Goal: Information Seeking & Learning: Learn about a topic

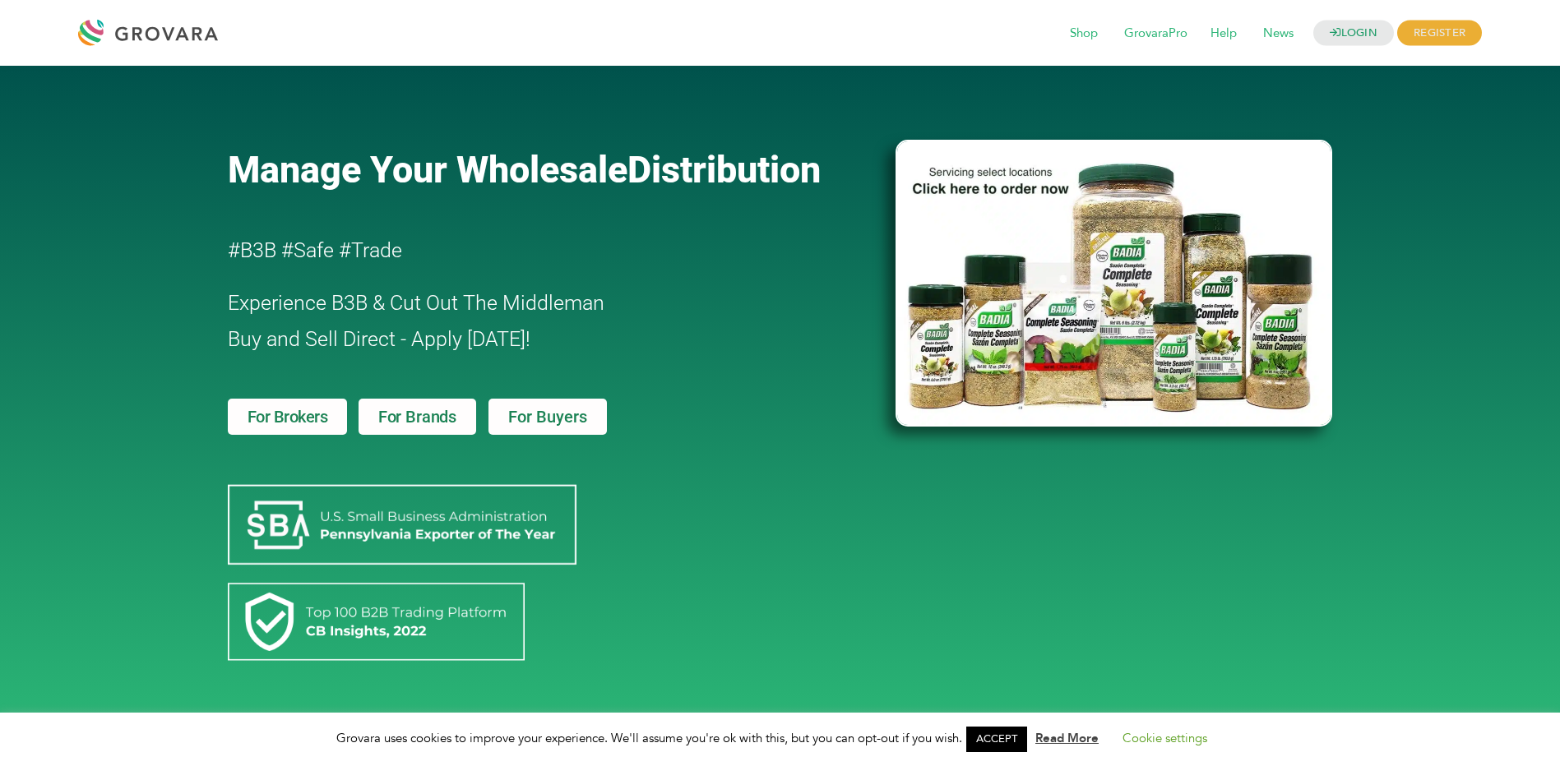
click at [439, 412] on span "For Brands" at bounding box center [417, 417] width 78 height 16
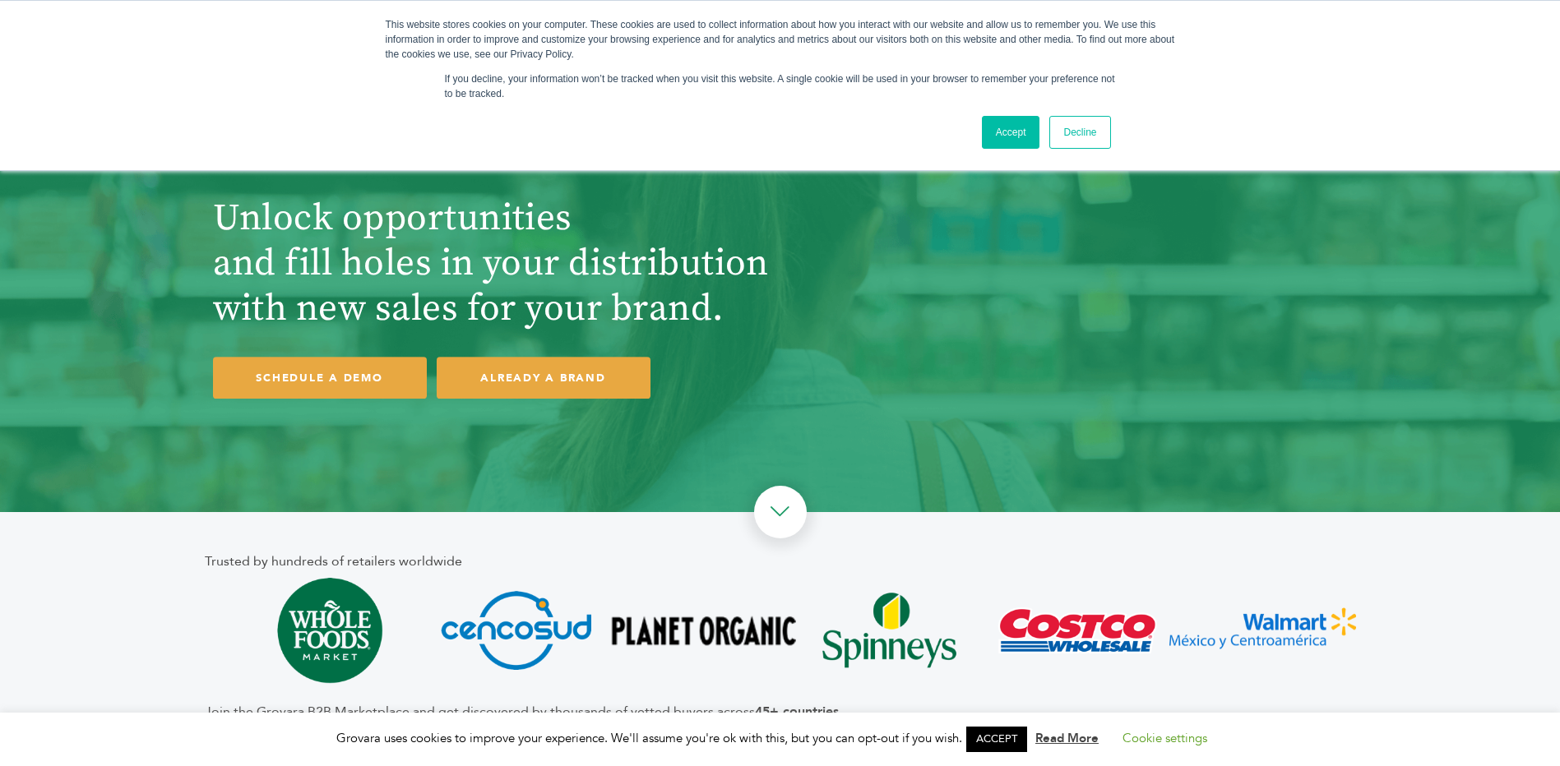
click at [1066, 132] on link "Decline" at bounding box center [1079, 132] width 61 height 33
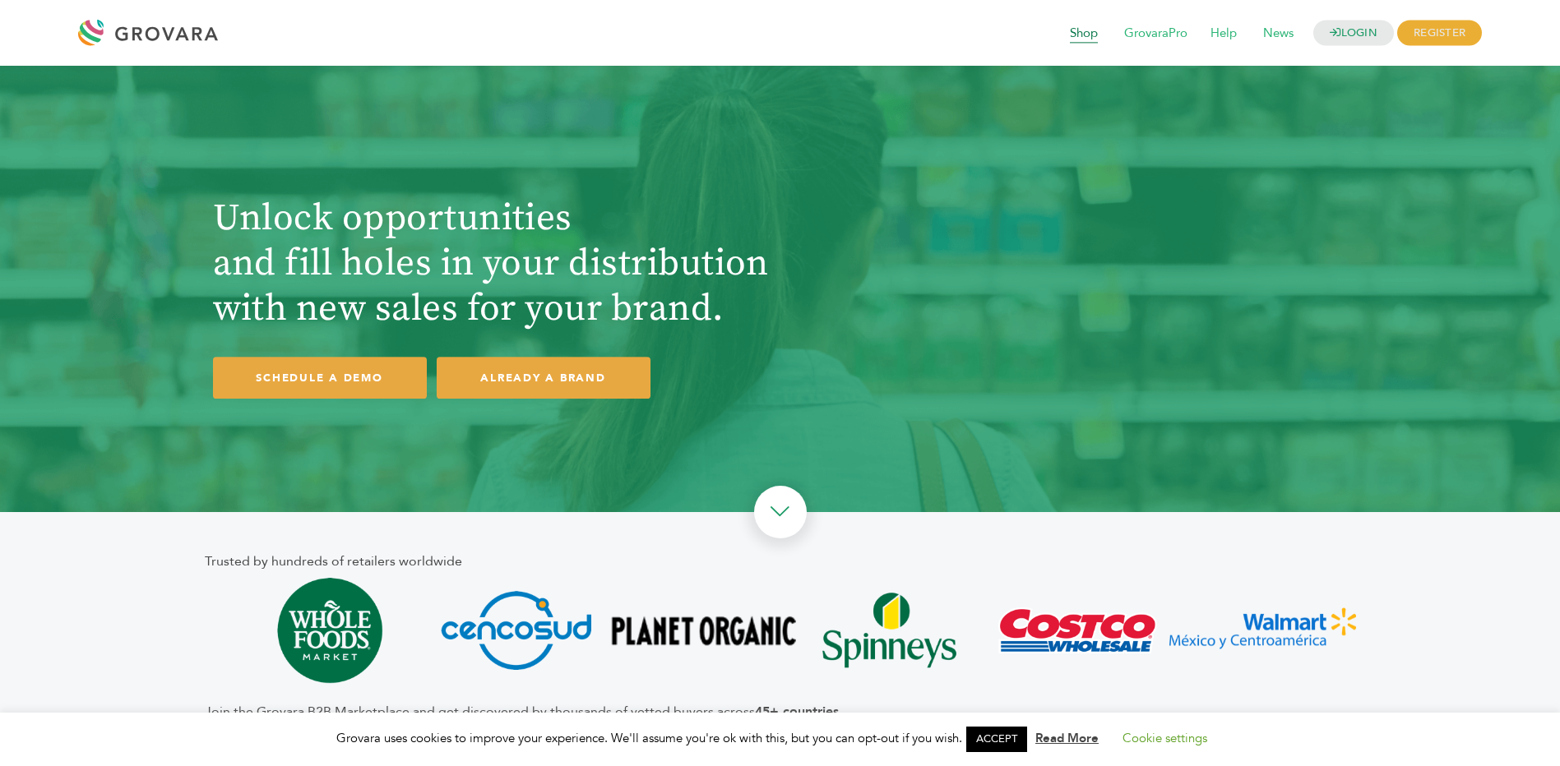
click at [1087, 33] on span "Shop" at bounding box center [1083, 33] width 51 height 31
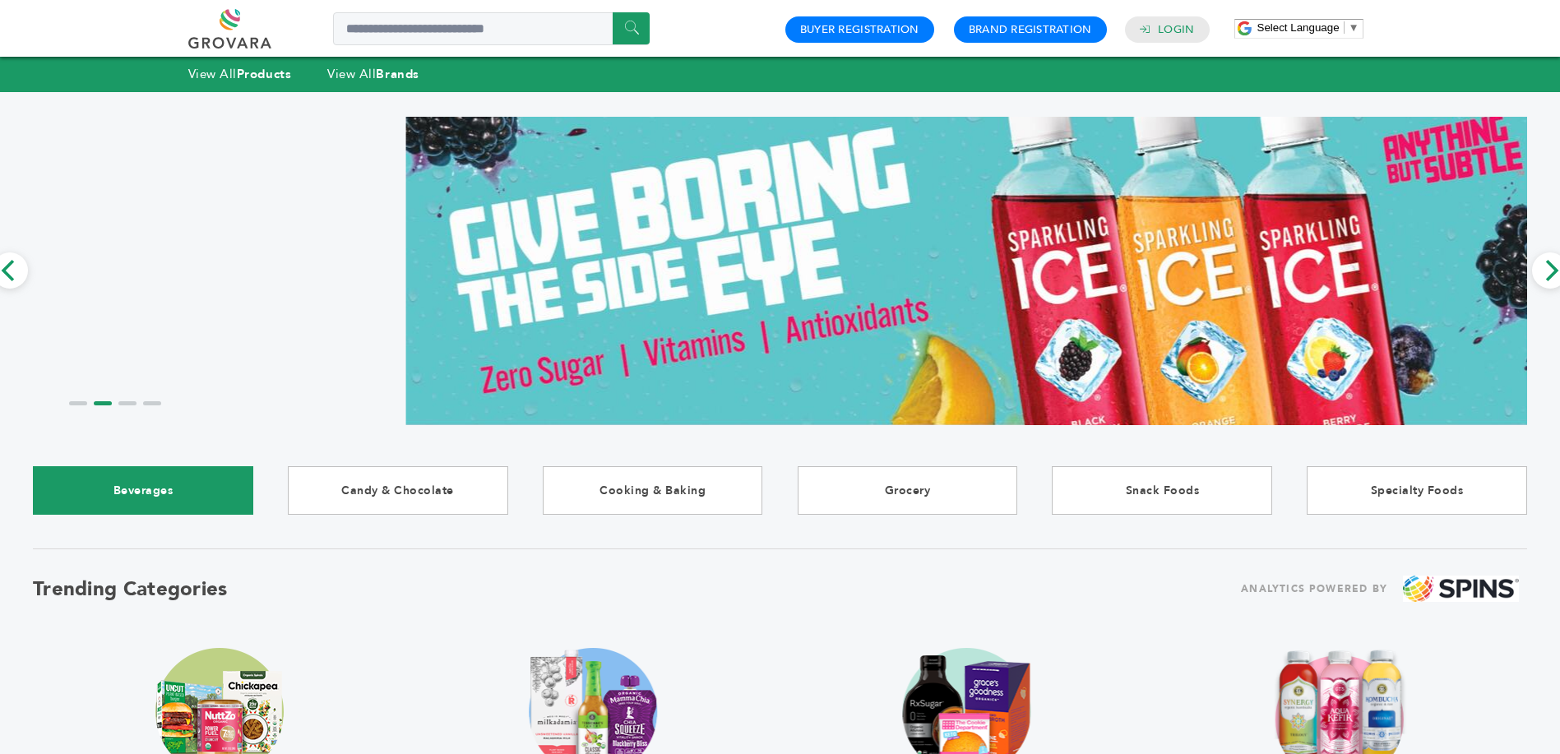
click at [178, 495] on link "Beverages" at bounding box center [143, 490] width 220 height 49
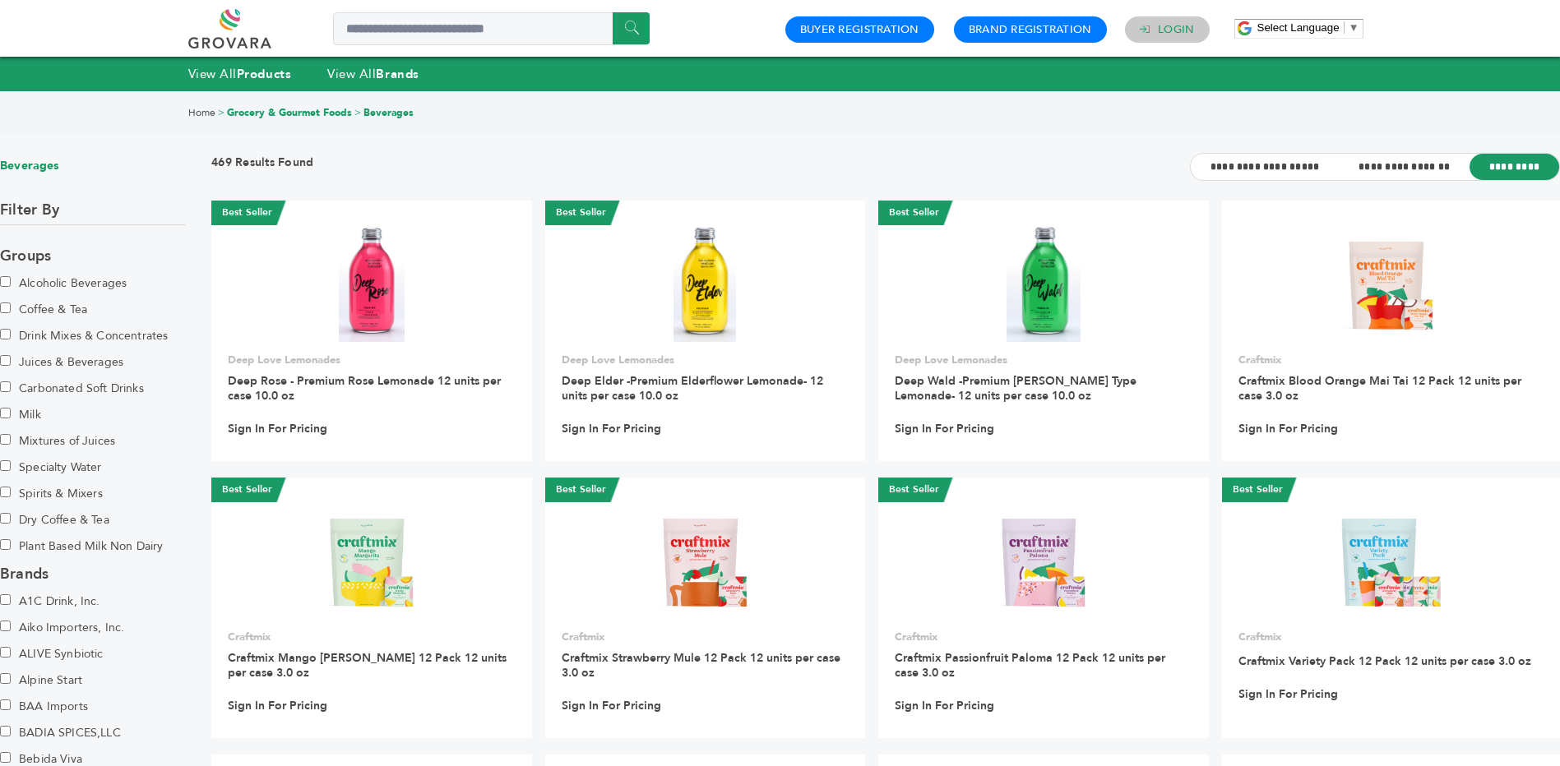
click at [1153, 27] on h4 "Login" at bounding box center [1167, 29] width 85 height 26
click at [1158, 34] on link "Login" at bounding box center [1176, 29] width 36 height 15
click at [1167, 27] on link "Login" at bounding box center [1176, 29] width 36 height 15
click at [1164, 27] on link "Login" at bounding box center [1176, 29] width 36 height 15
click at [1167, 39] on h4 "Login" at bounding box center [1167, 29] width 85 height 26
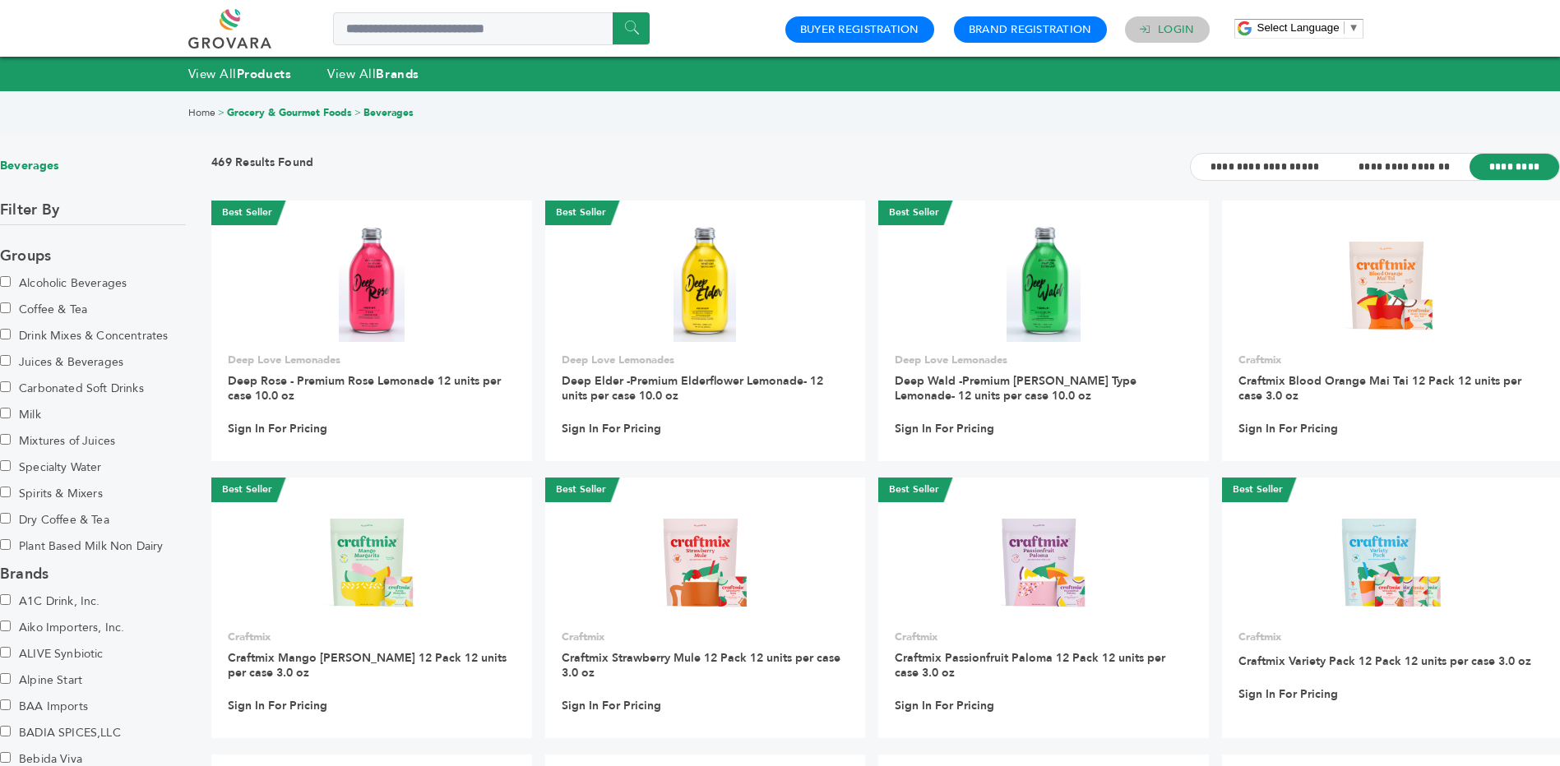
click at [1188, 29] on link "Login" at bounding box center [1176, 29] width 36 height 15
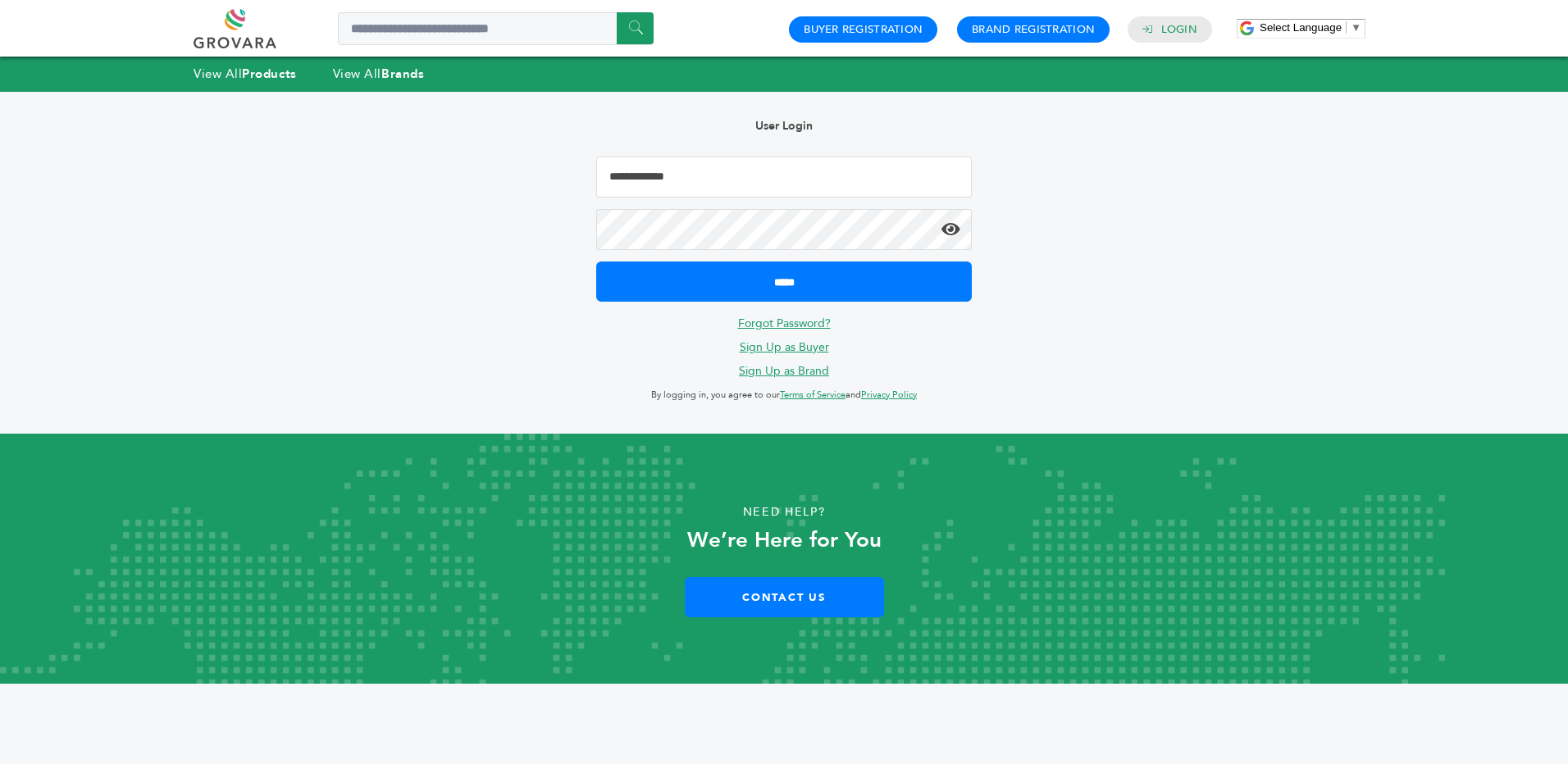
click at [762, 176] on input "Email Address" at bounding box center [784, 177] width 376 height 41
type input "**********"
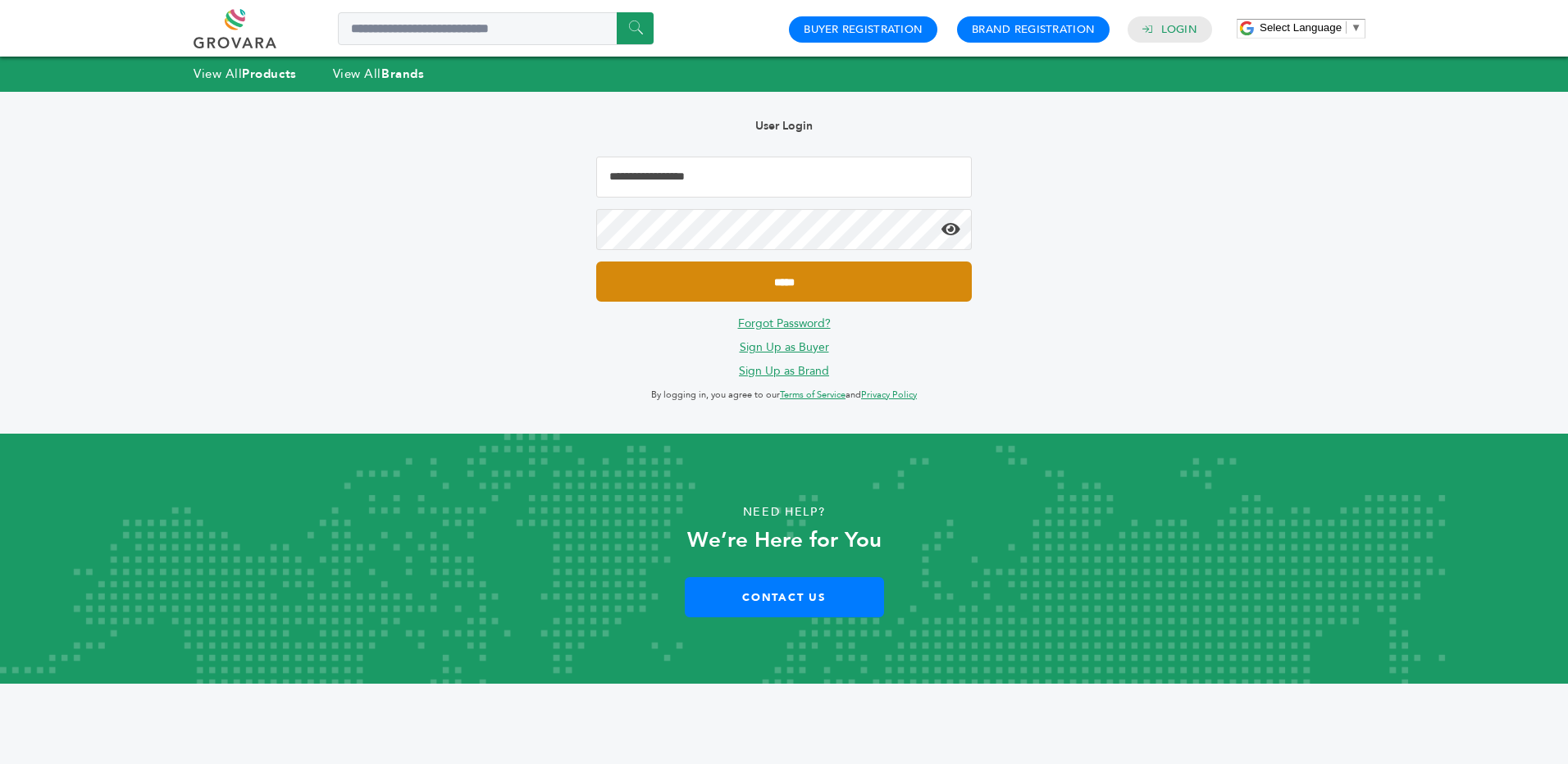
click at [806, 280] on input "*****" at bounding box center [784, 281] width 376 height 40
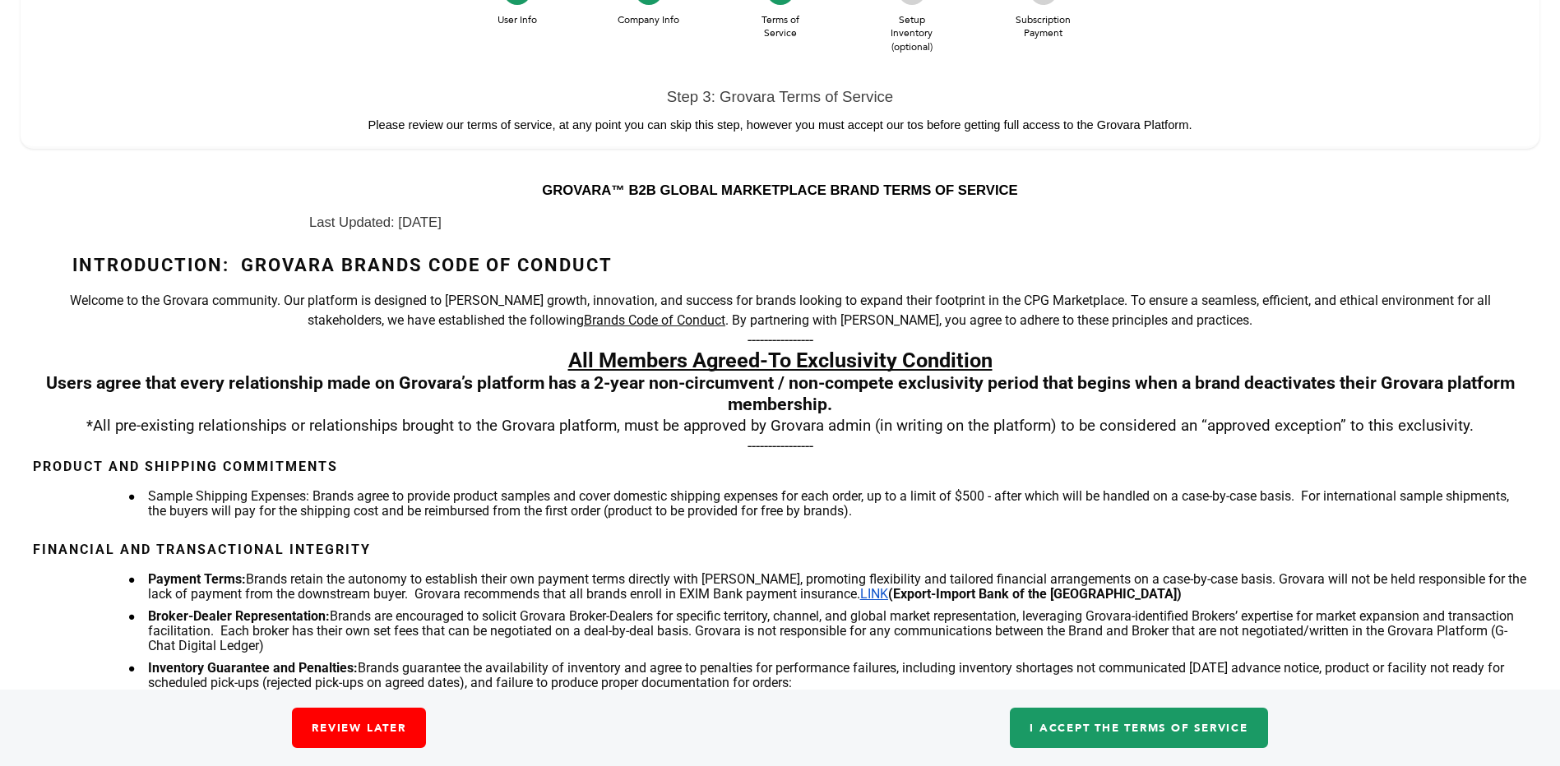
scroll to position [210, 0]
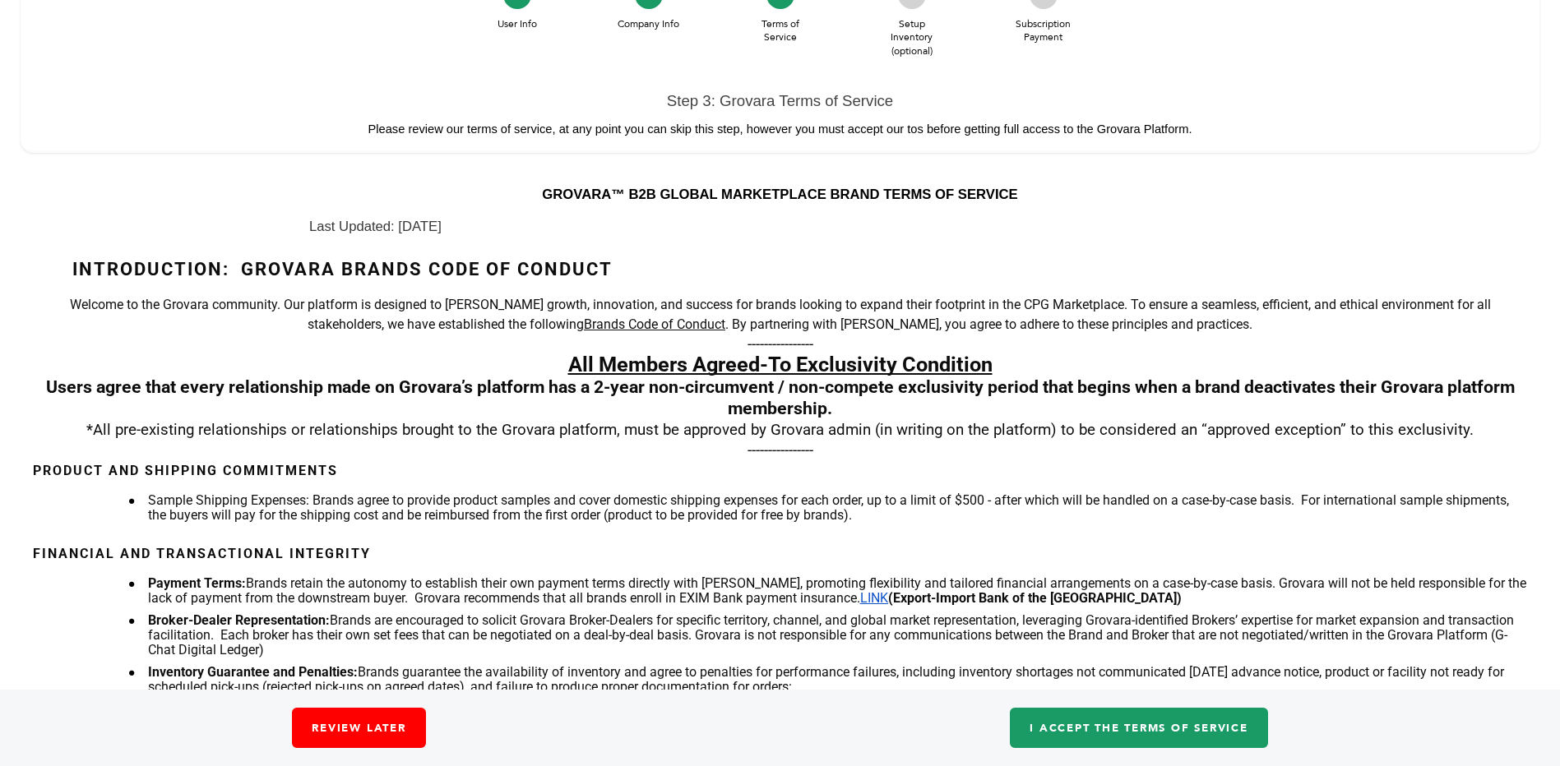
click at [1532, 177] on body "****** 0 0 Dashboard Your Subscription Product Management Order Management Sign…" at bounding box center [780, 173] width 1560 height 766
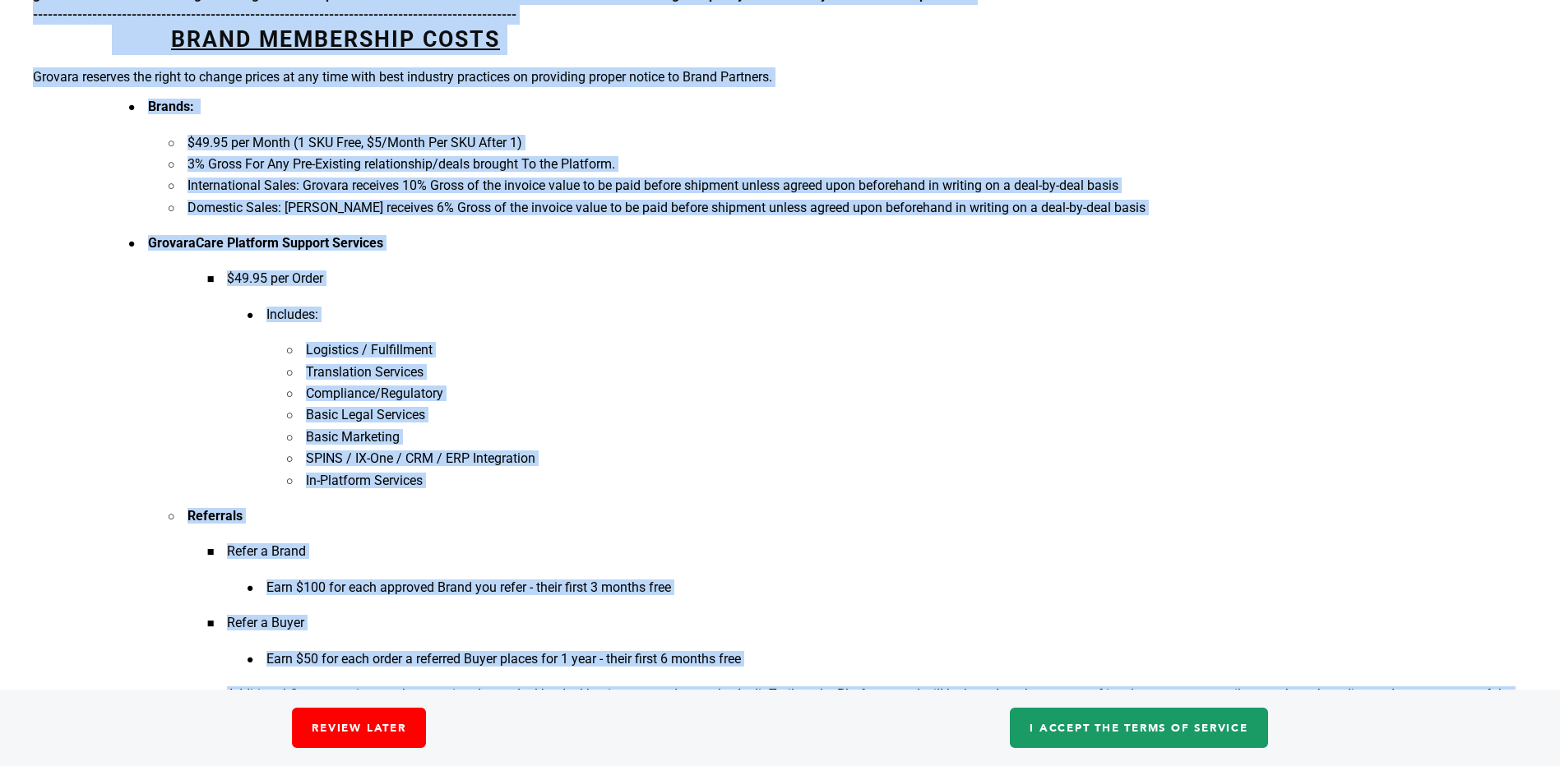
scroll to position [2742, 0]
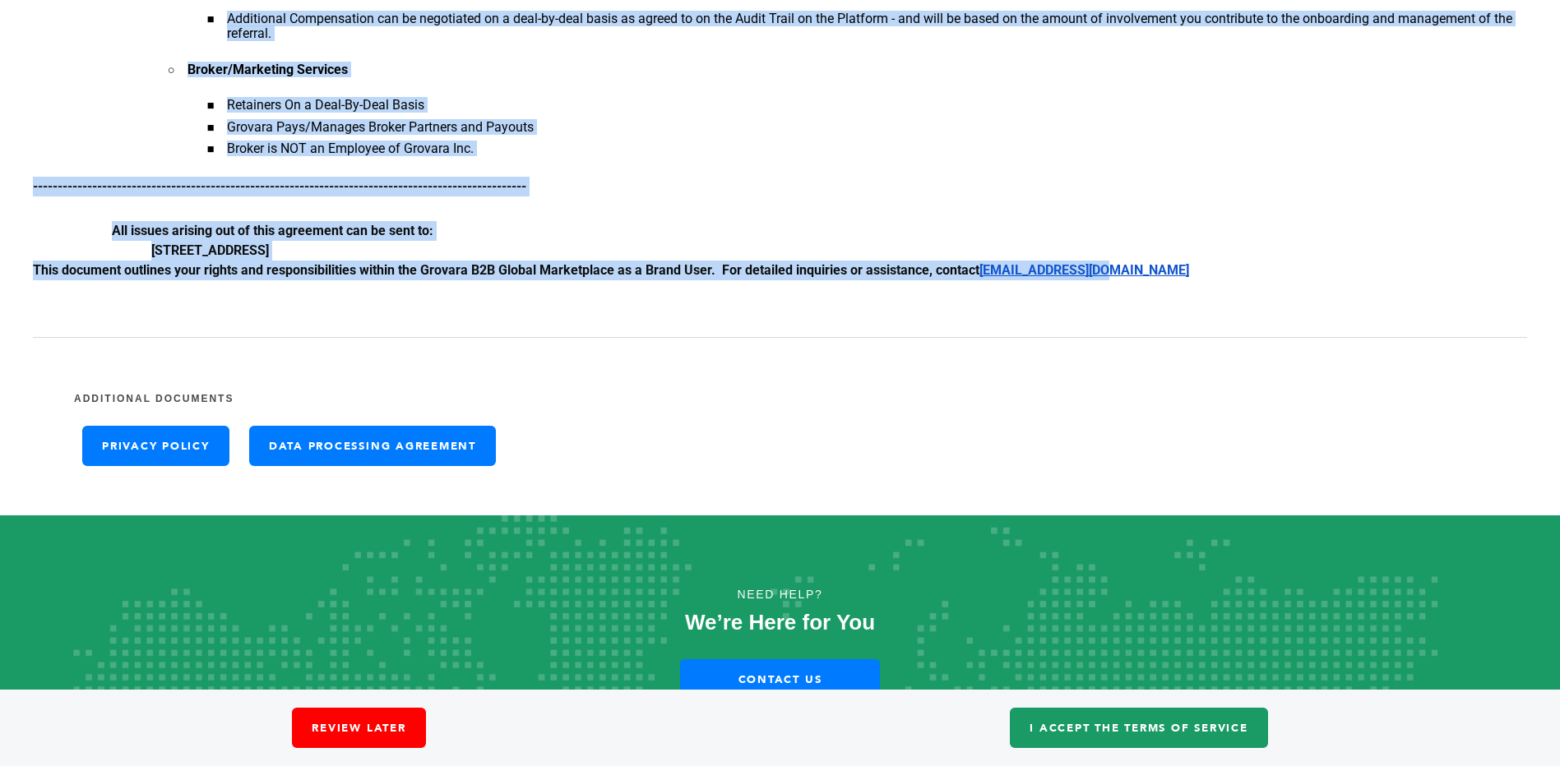
drag, startPoint x: 539, startPoint y: 192, endPoint x: 1181, endPoint y: 276, distance: 647.6
copy div "GROVARA™ B2B GLOBAL MARKETPLACE BRAND TERMS OF SERVICE Last Updated: March 13th…"
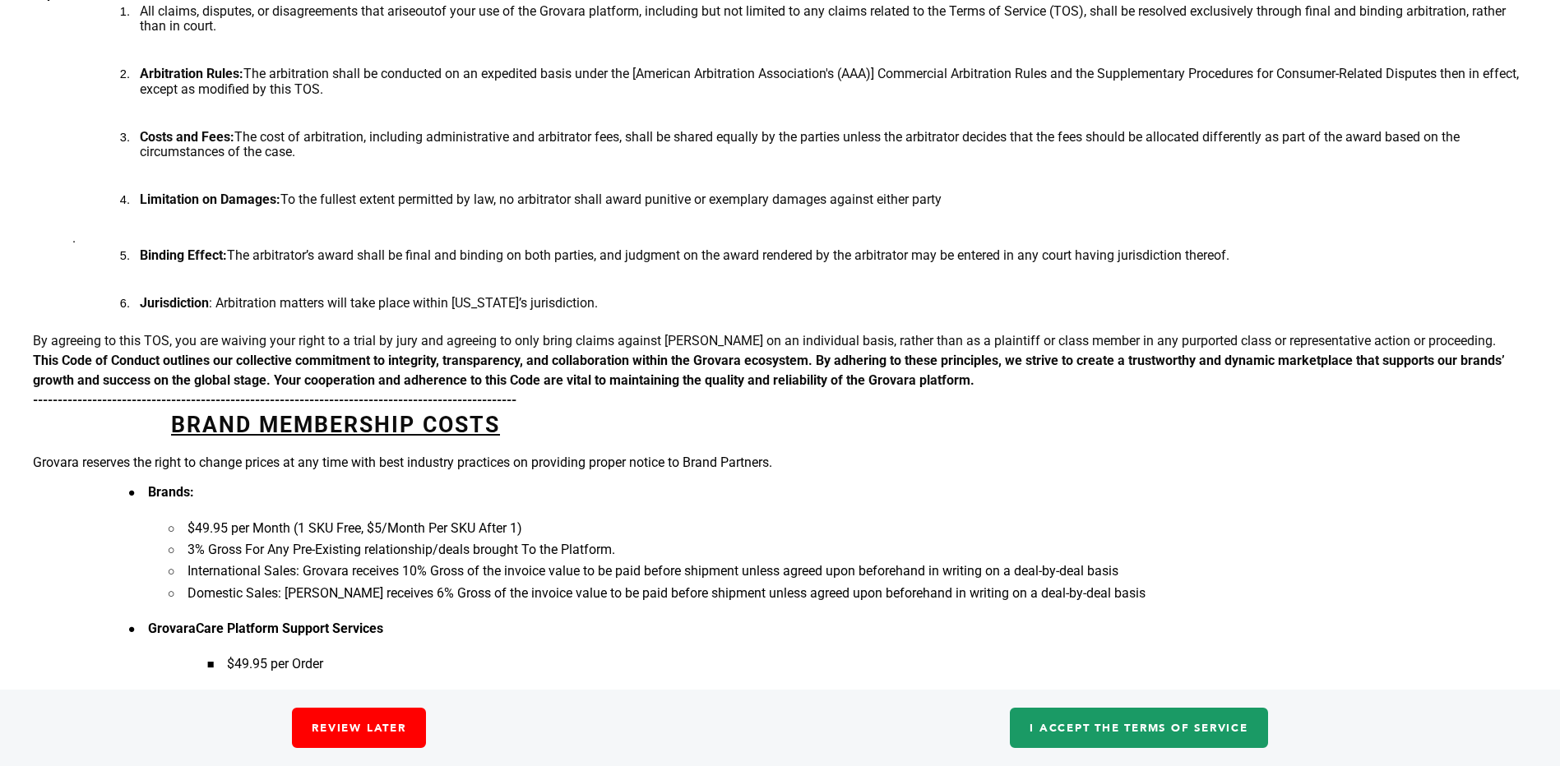
scroll to position [0, 0]
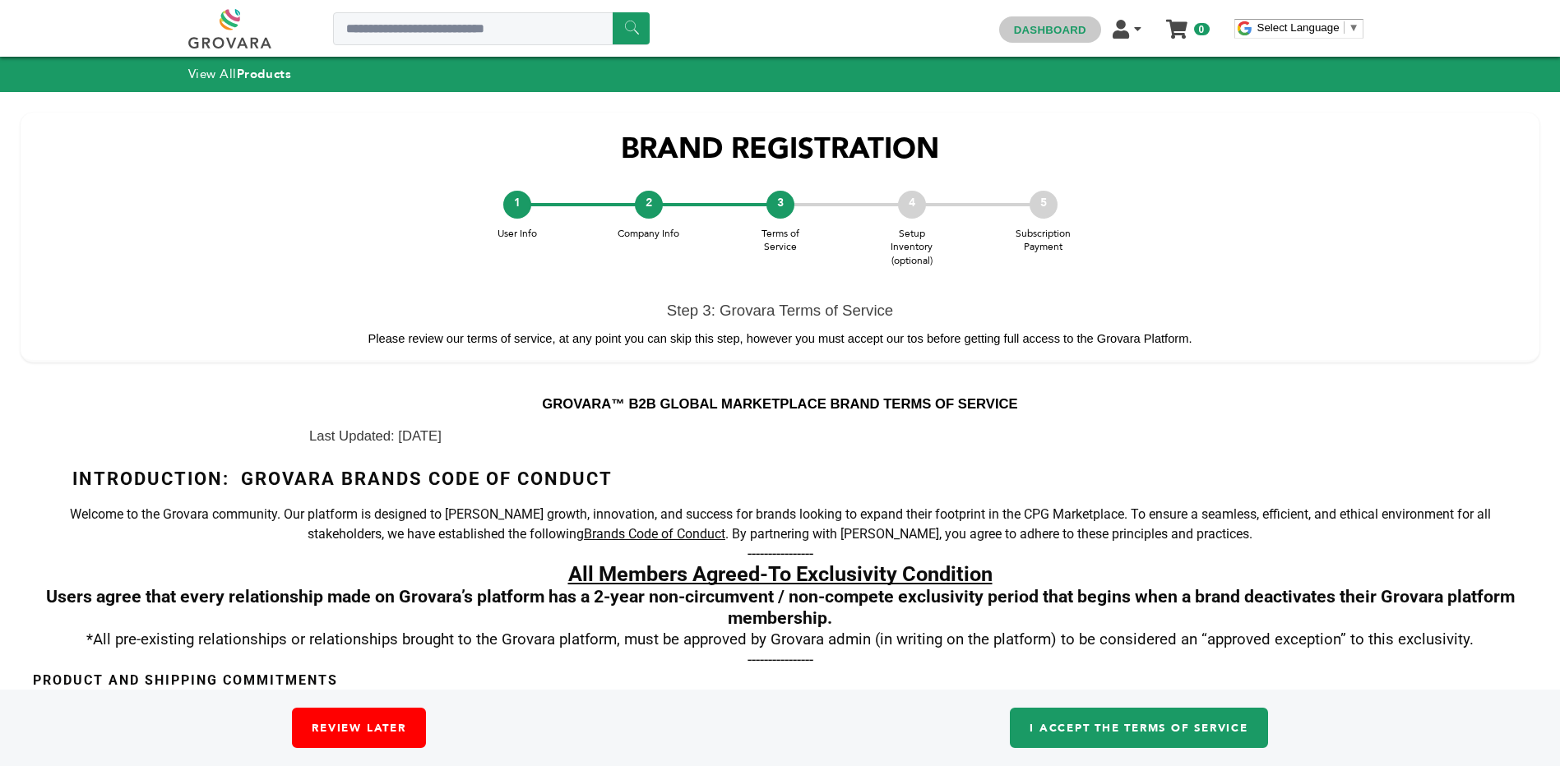
click at [1056, 30] on link "Dashboard" at bounding box center [1050, 30] width 72 height 12
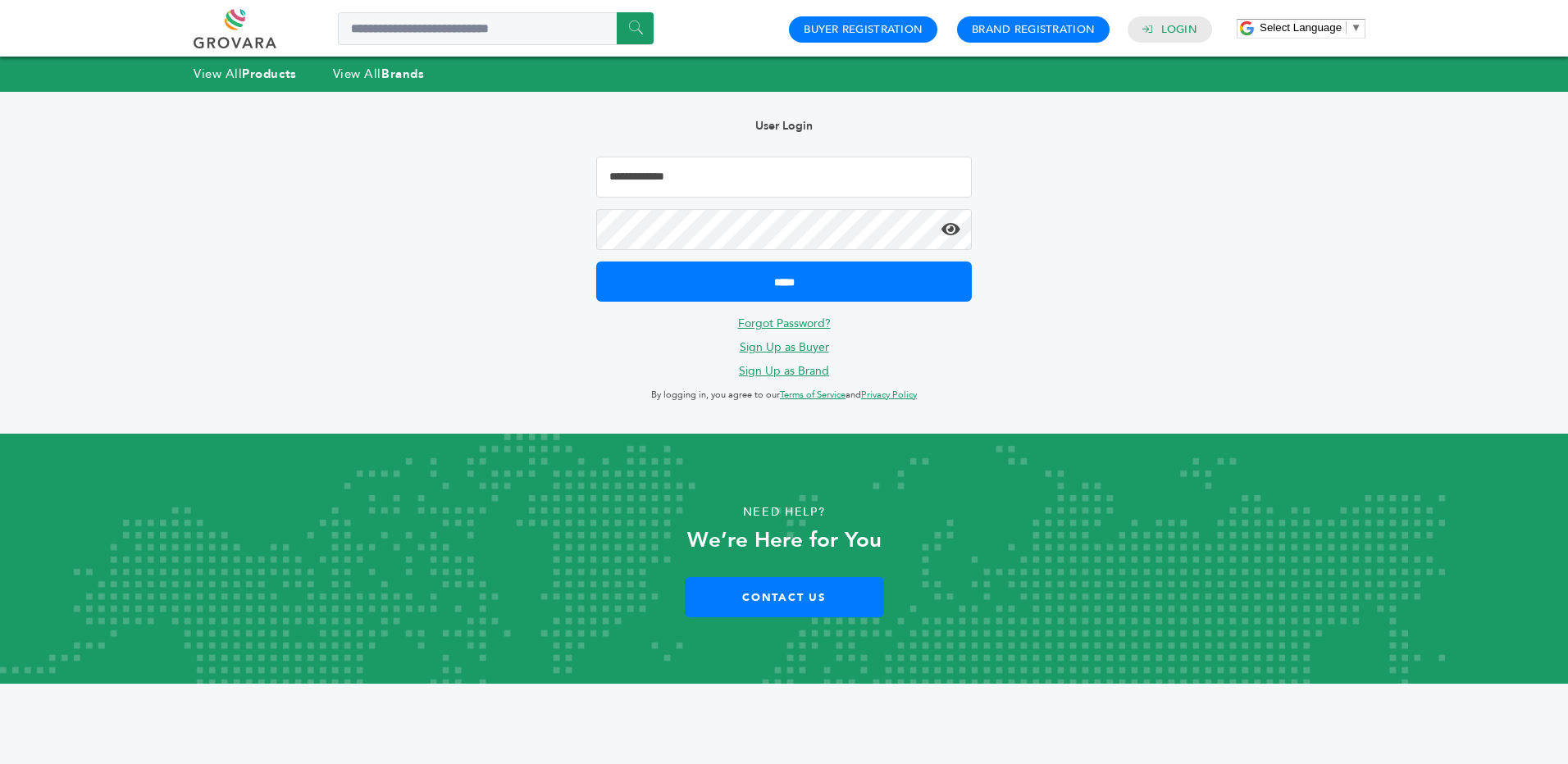
click at [643, 183] on input "Email Address" at bounding box center [784, 177] width 376 height 41
click at [1047, 177] on div "Hello! Grovara is best viewed on a desktop monitor. User Login ***** Forgot Pas…" at bounding box center [784, 262] width 1502 height 342
click at [1168, 28] on link "Login" at bounding box center [1179, 29] width 36 height 15
click at [767, 167] on input "Email Address" at bounding box center [784, 177] width 376 height 41
click at [649, 180] on input "Email Address" at bounding box center [784, 177] width 376 height 41
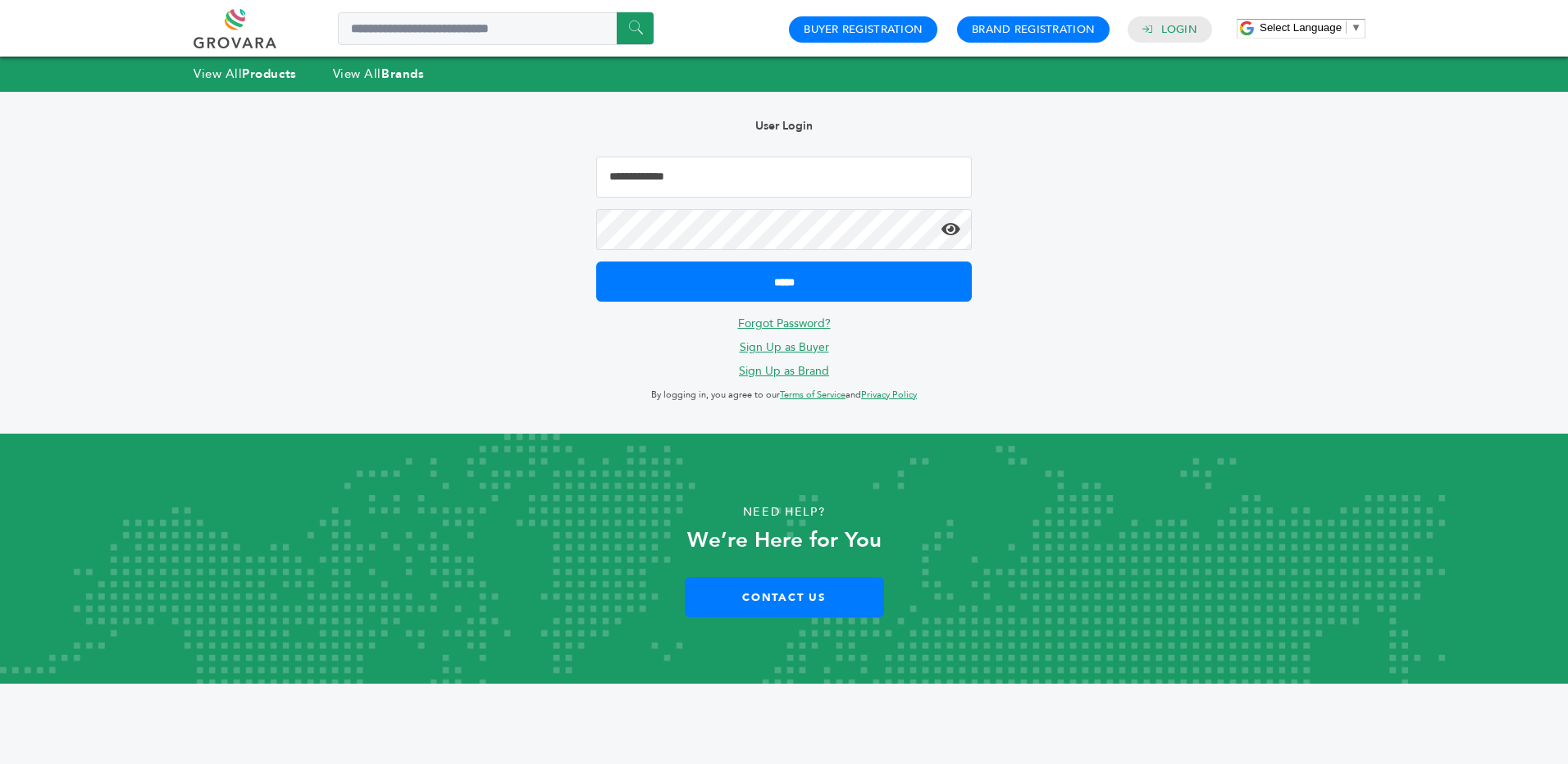
click at [649, 180] on input "Email Address" at bounding box center [784, 177] width 376 height 41
click at [649, 178] on input "Email Address" at bounding box center [784, 177] width 376 height 41
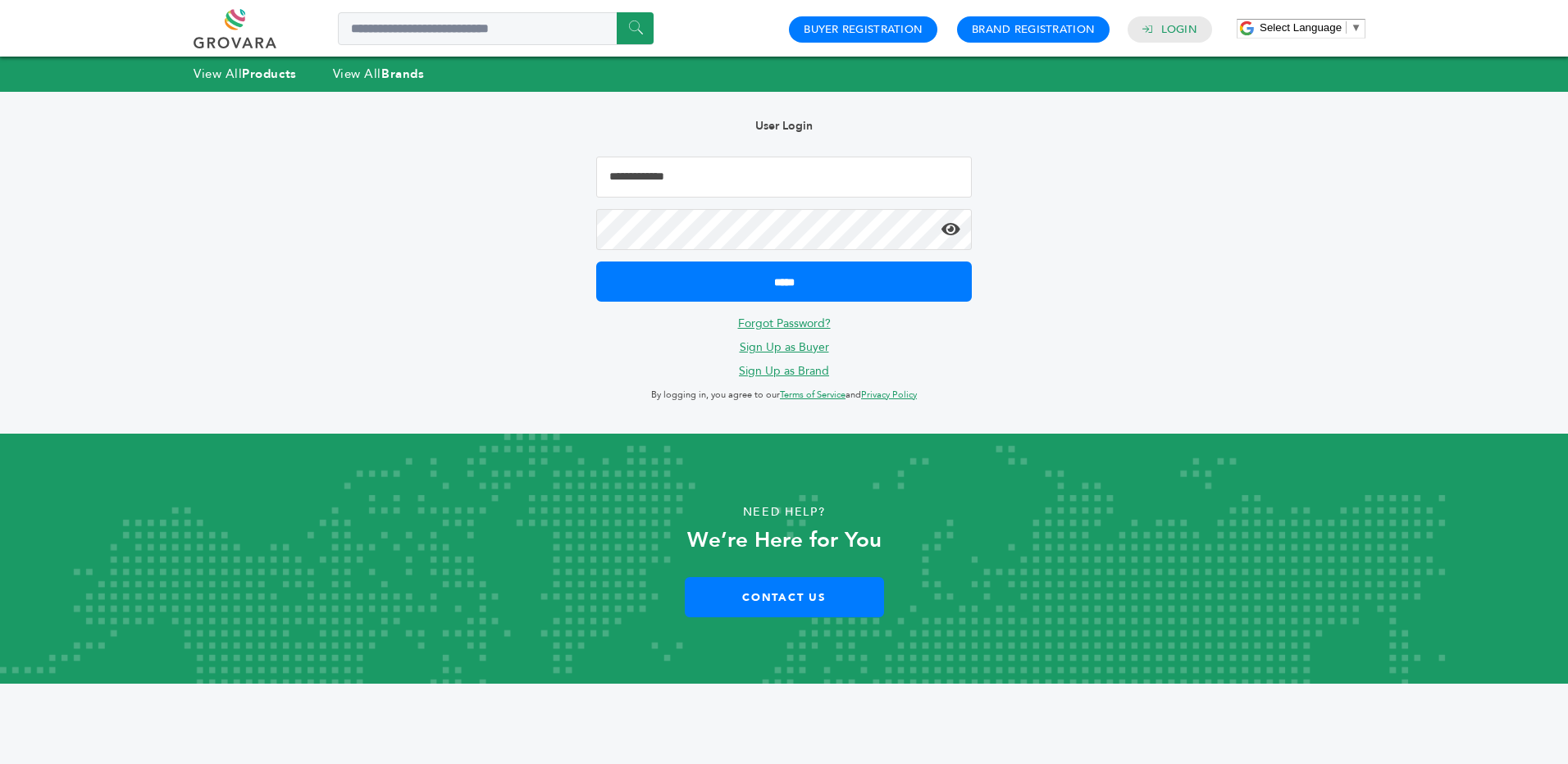
click at [646, 178] on input "Email Address" at bounding box center [784, 177] width 376 height 41
click at [697, 175] on input "Email Address" at bounding box center [784, 177] width 376 height 41
click at [672, 178] on input "Email Address" at bounding box center [784, 177] width 376 height 41
click at [1038, 29] on link "Brand Registration" at bounding box center [1032, 29] width 123 height 15
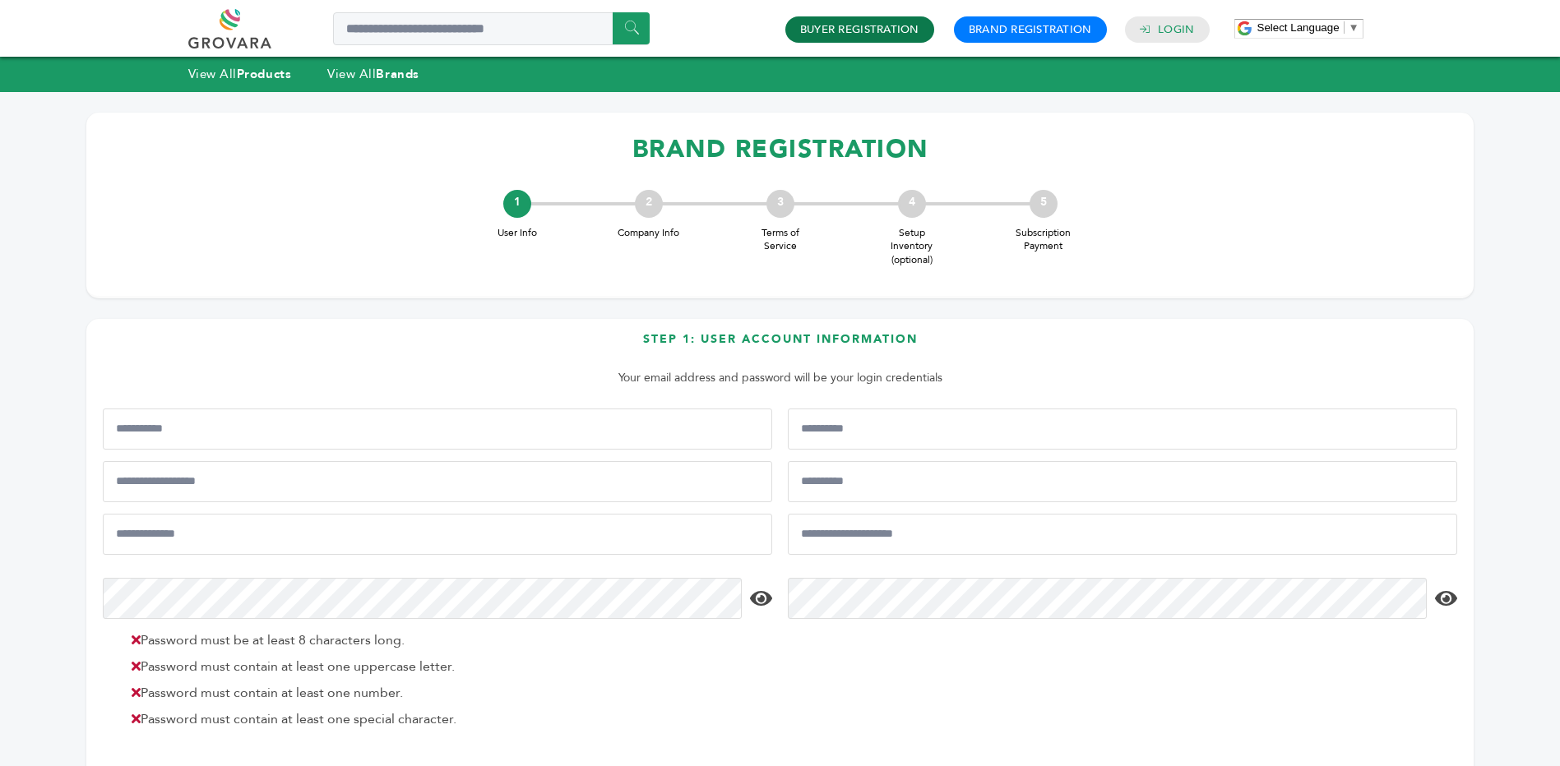
click at [853, 33] on link "Buyer Registration" at bounding box center [859, 29] width 119 height 15
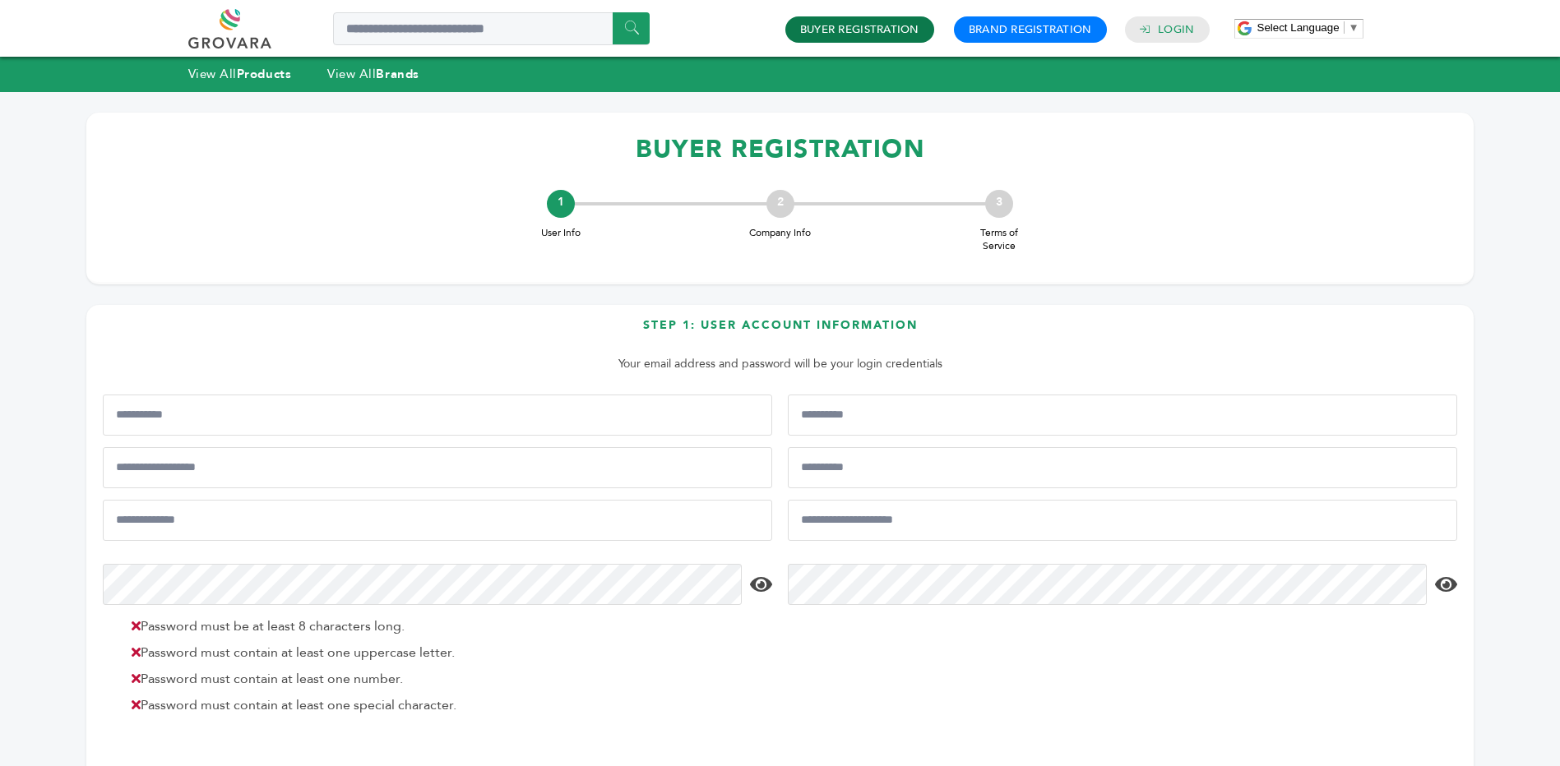
click at [850, 32] on link "Buyer Registration" at bounding box center [859, 29] width 119 height 15
click at [1161, 35] on link "Login" at bounding box center [1176, 29] width 36 height 15
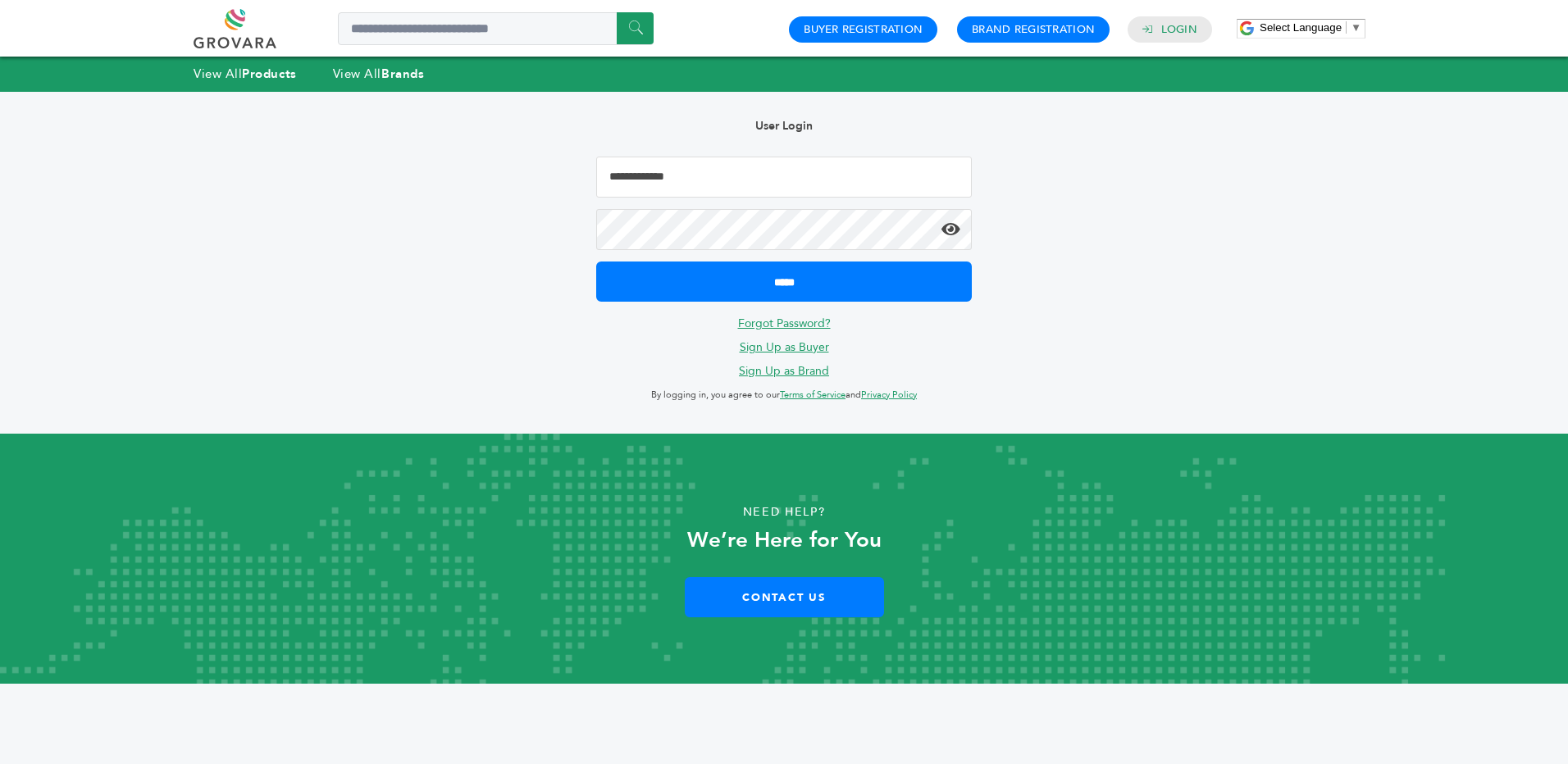
click at [652, 184] on input "Email Address" at bounding box center [784, 177] width 376 height 41
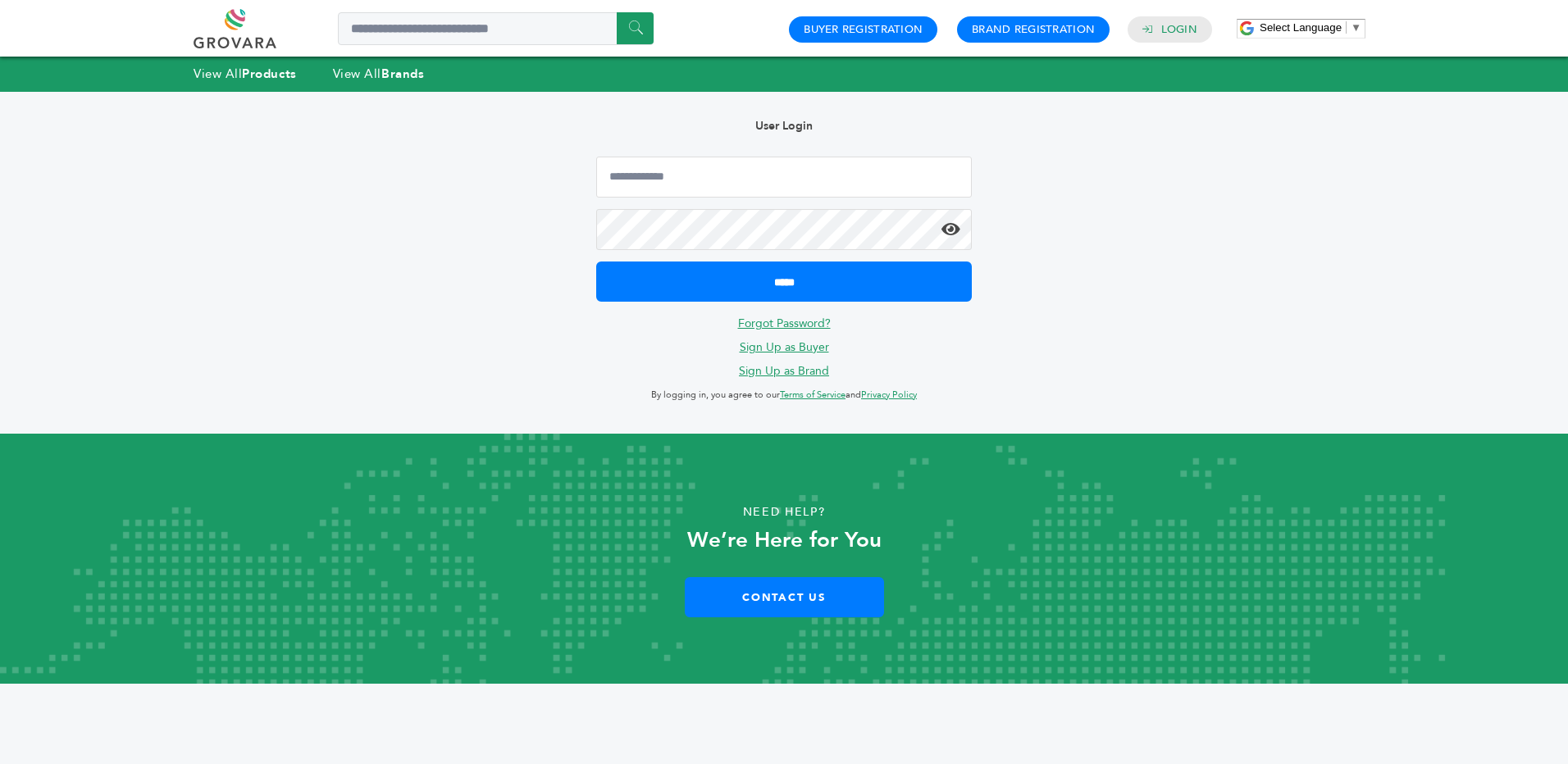
click at [232, 23] on link at bounding box center [253, 28] width 120 height 39
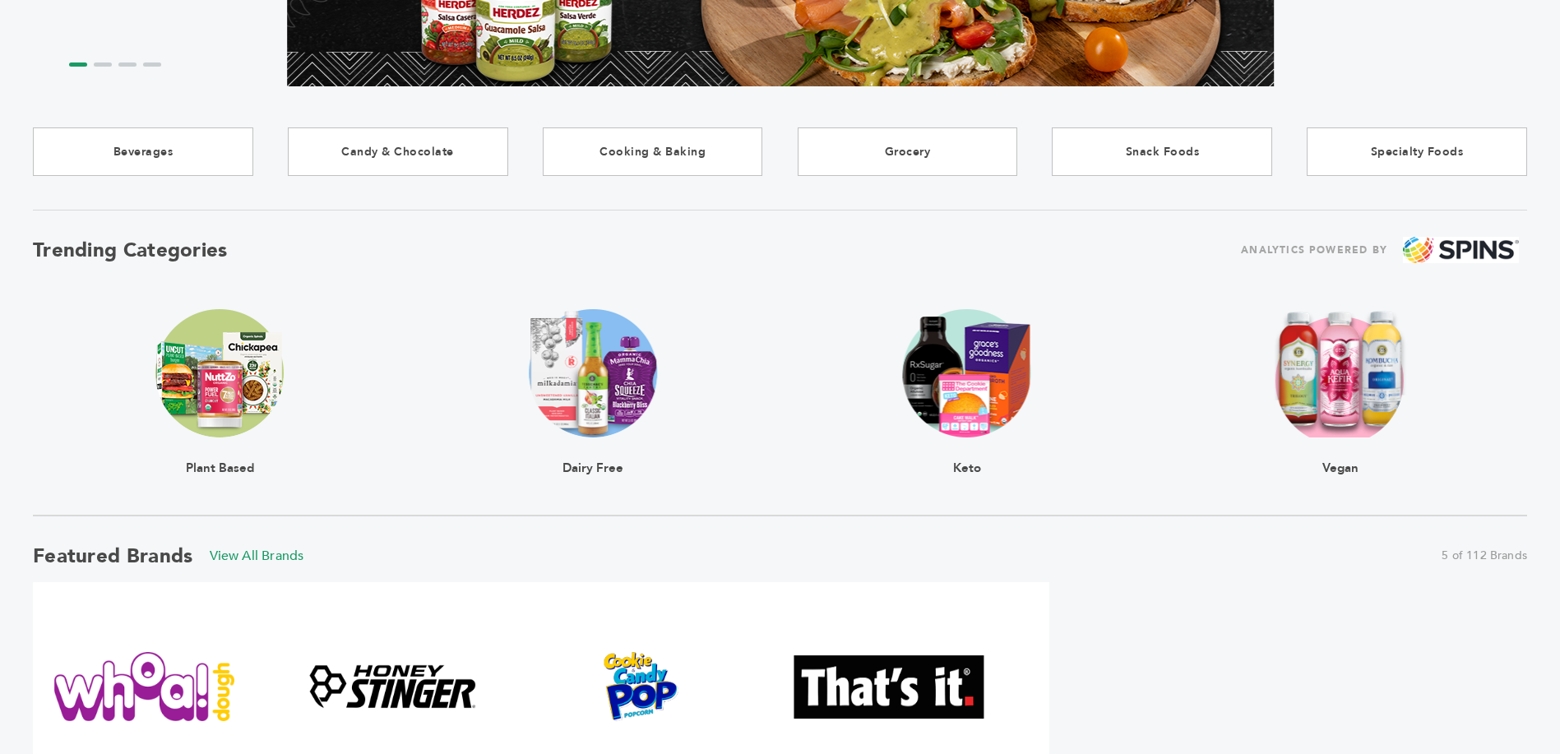
scroll to position [311, 0]
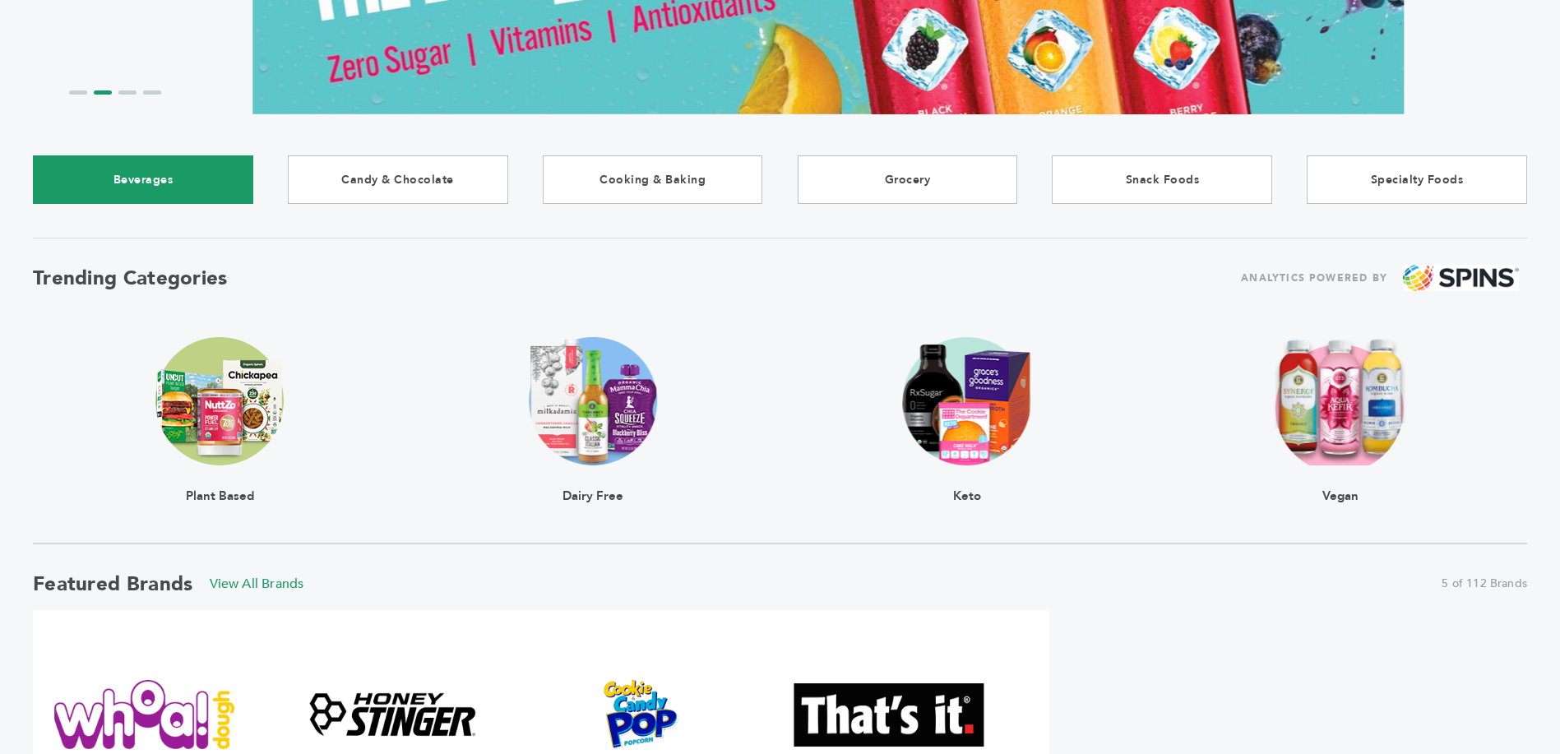
click at [123, 184] on link "Beverages" at bounding box center [143, 179] width 220 height 49
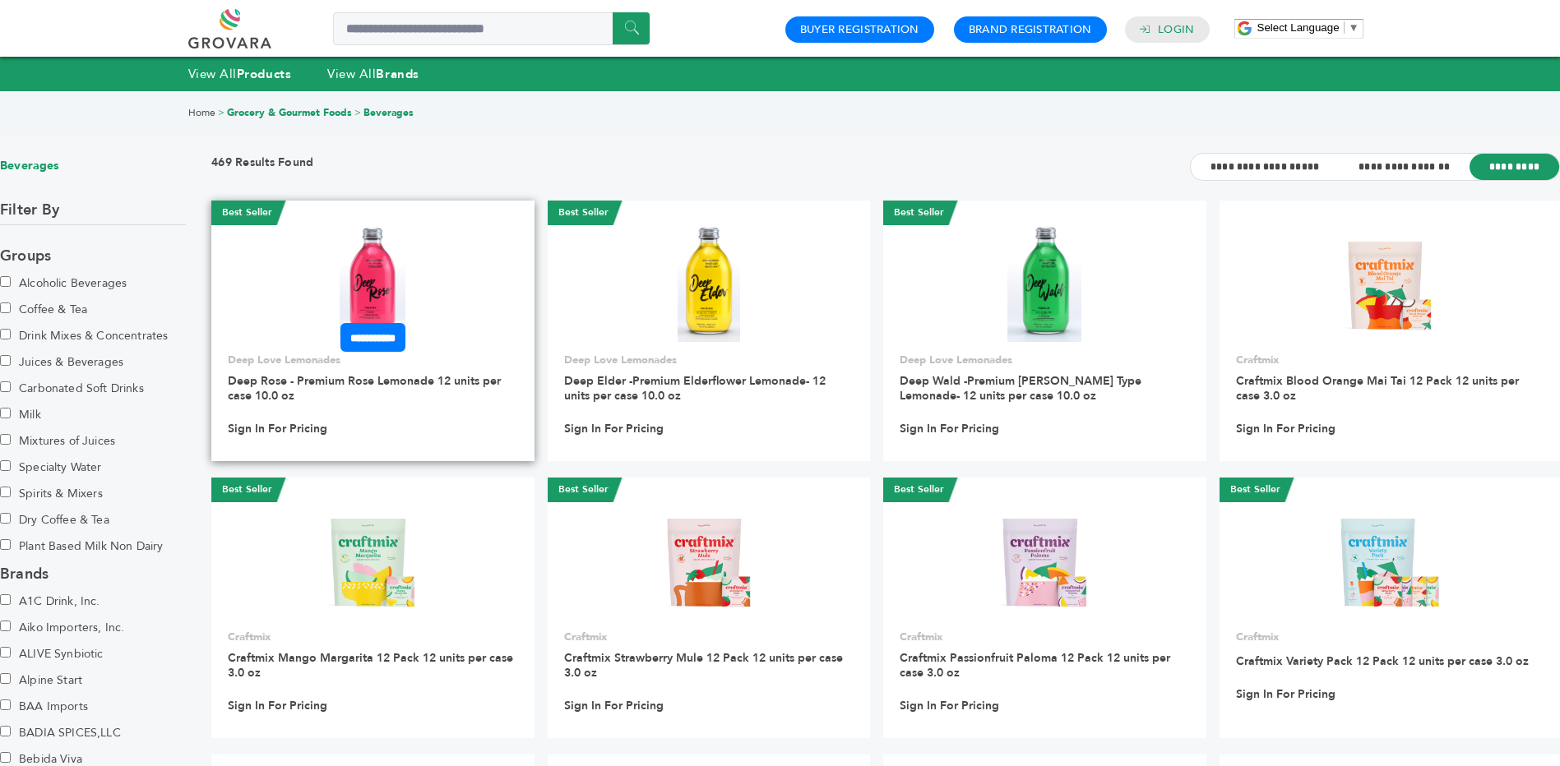
click at [377, 283] on img at bounding box center [373, 283] width 66 height 118
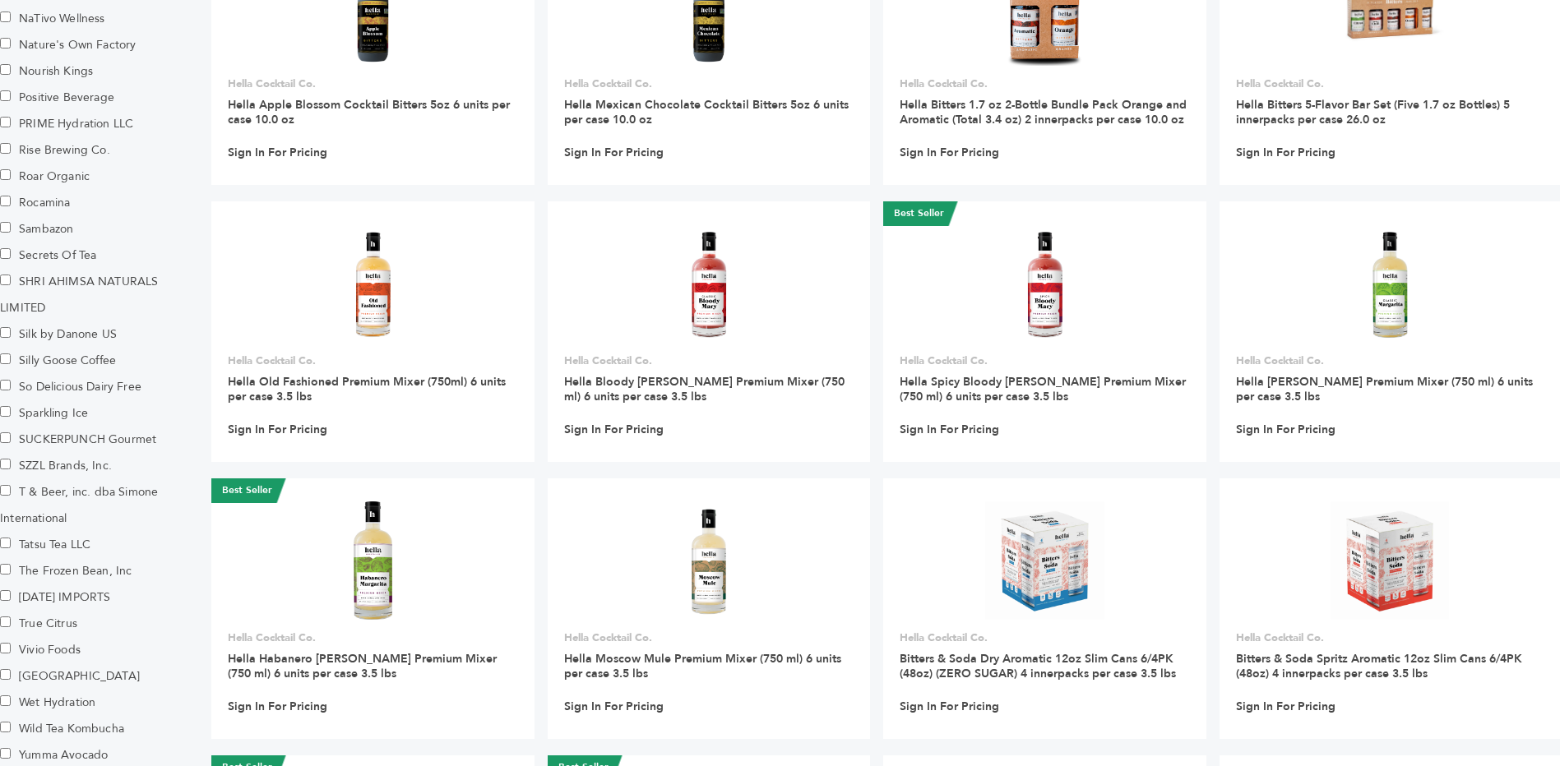
scroll to position [1737, 0]
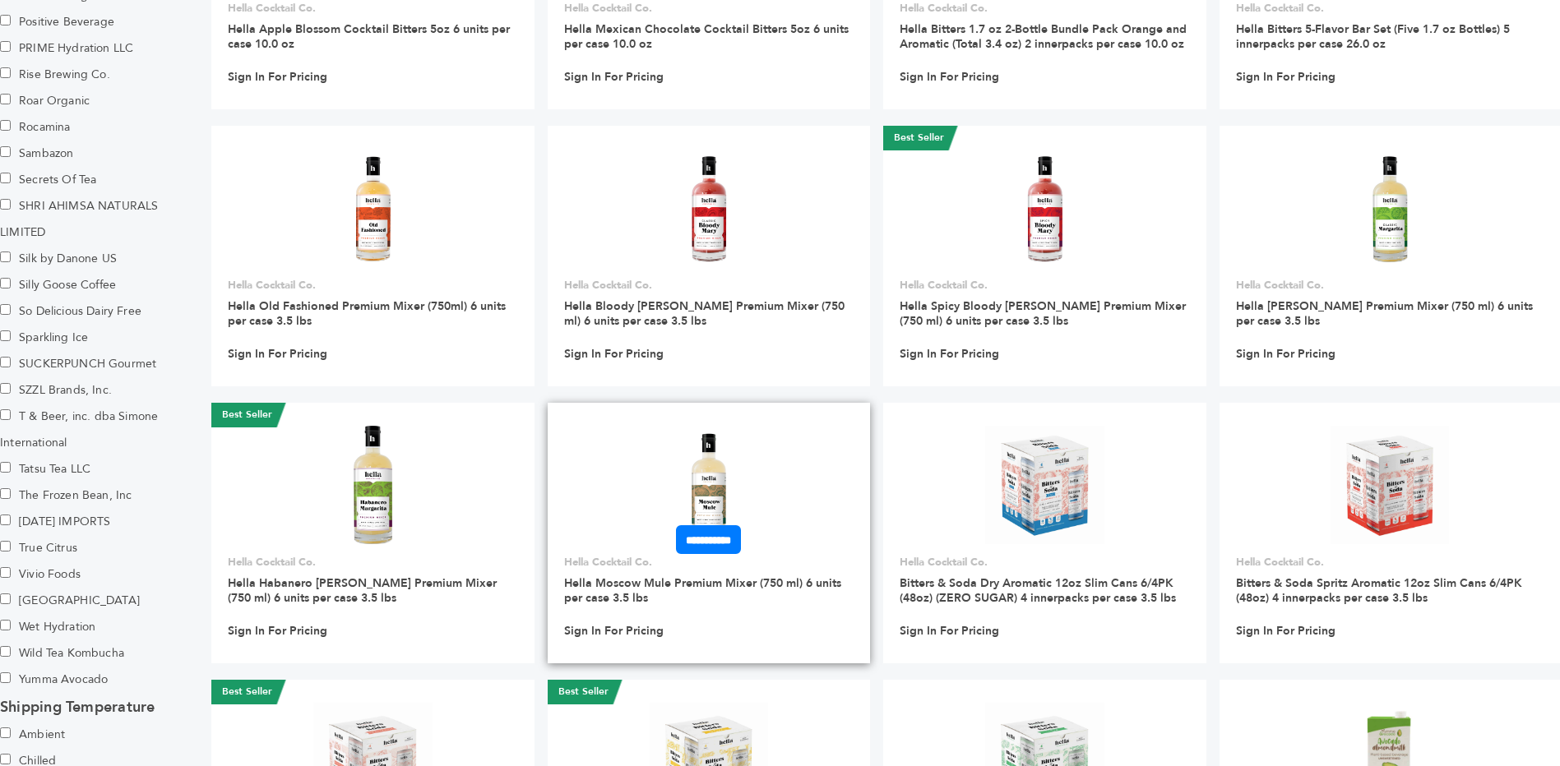
click at [706, 507] on img at bounding box center [709, 485] width 119 height 119
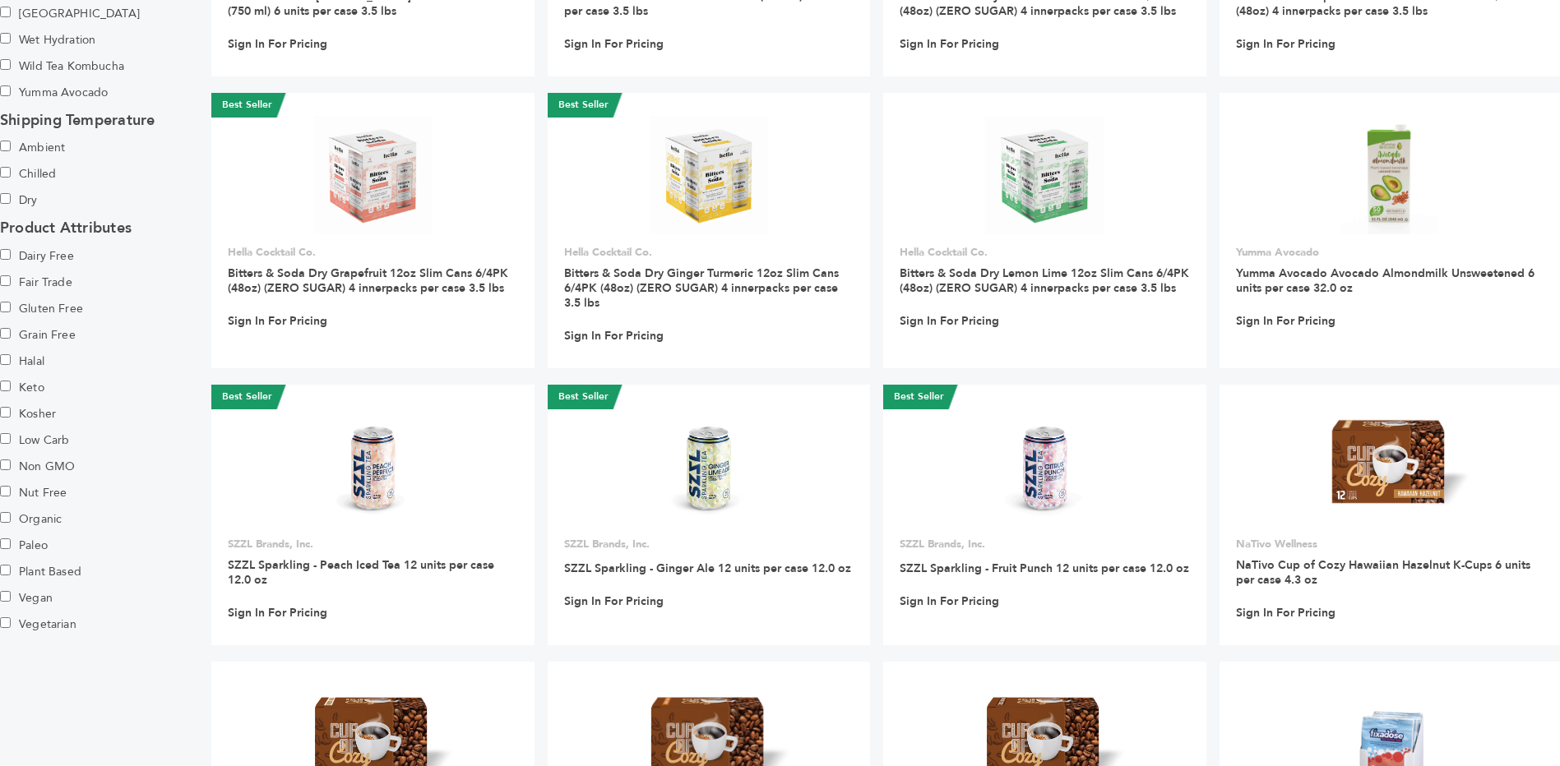
scroll to position [1796, 0]
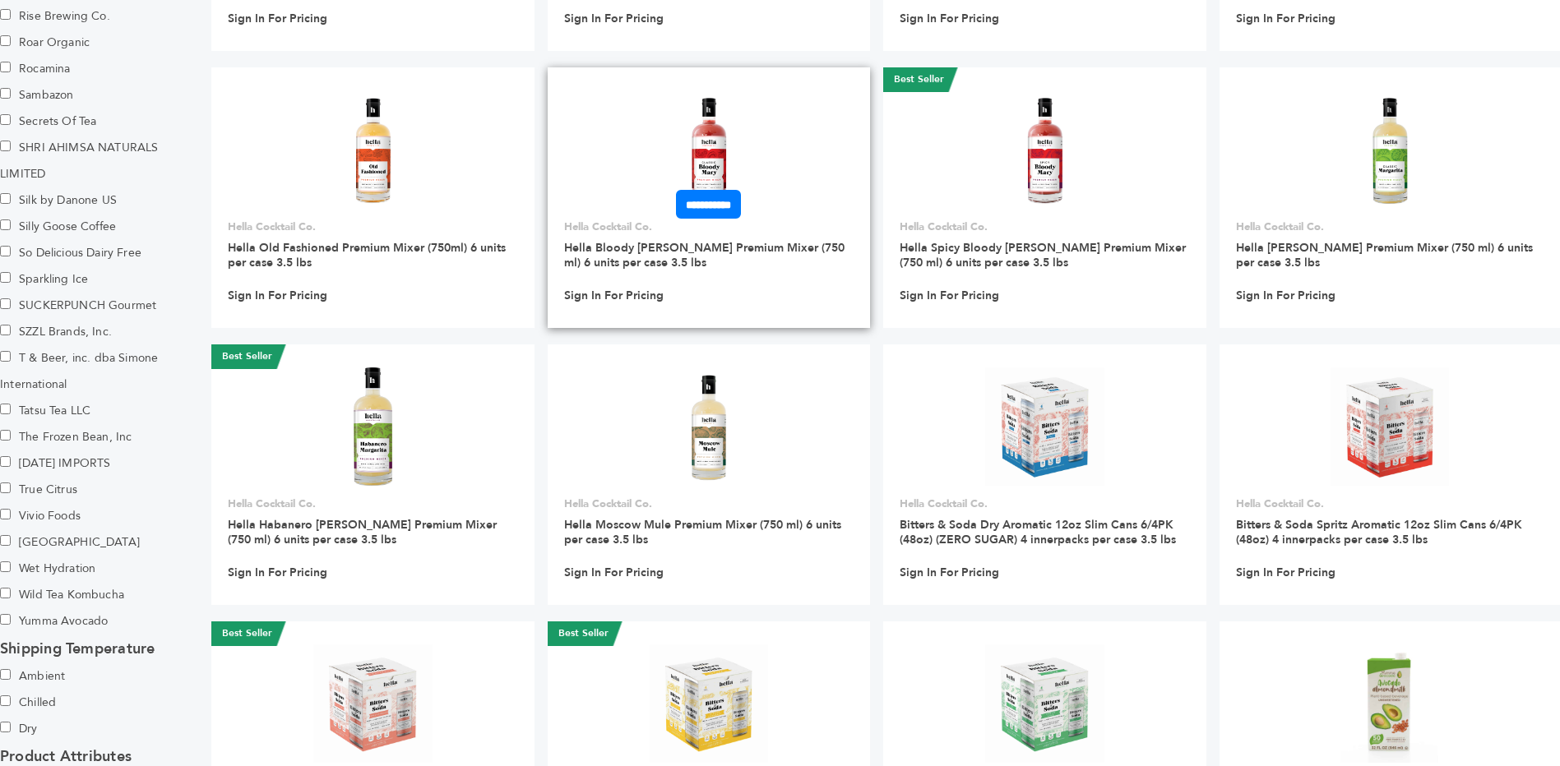
click at [717, 172] on img at bounding box center [709, 149] width 119 height 119
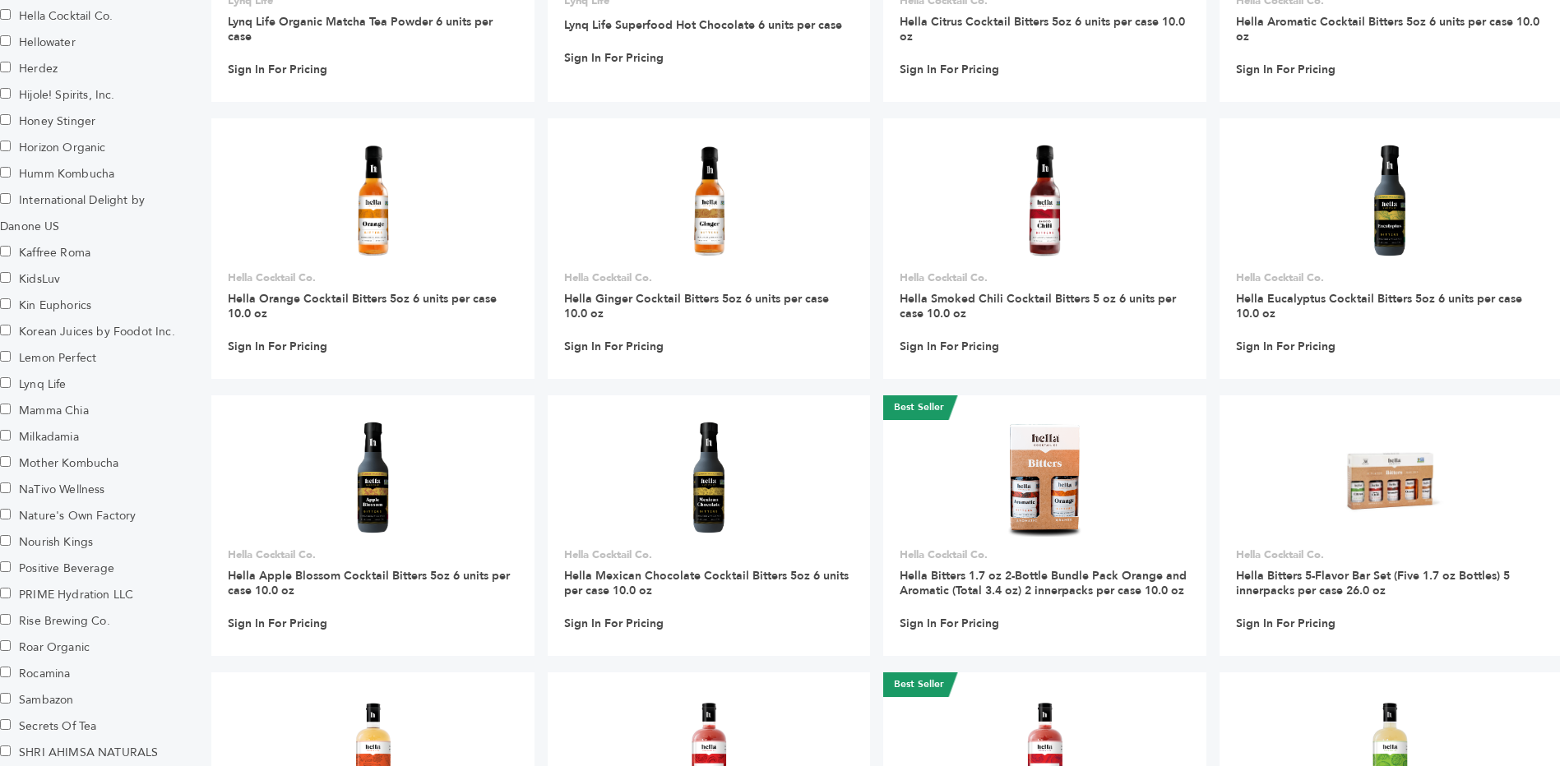
scroll to position [1154, 0]
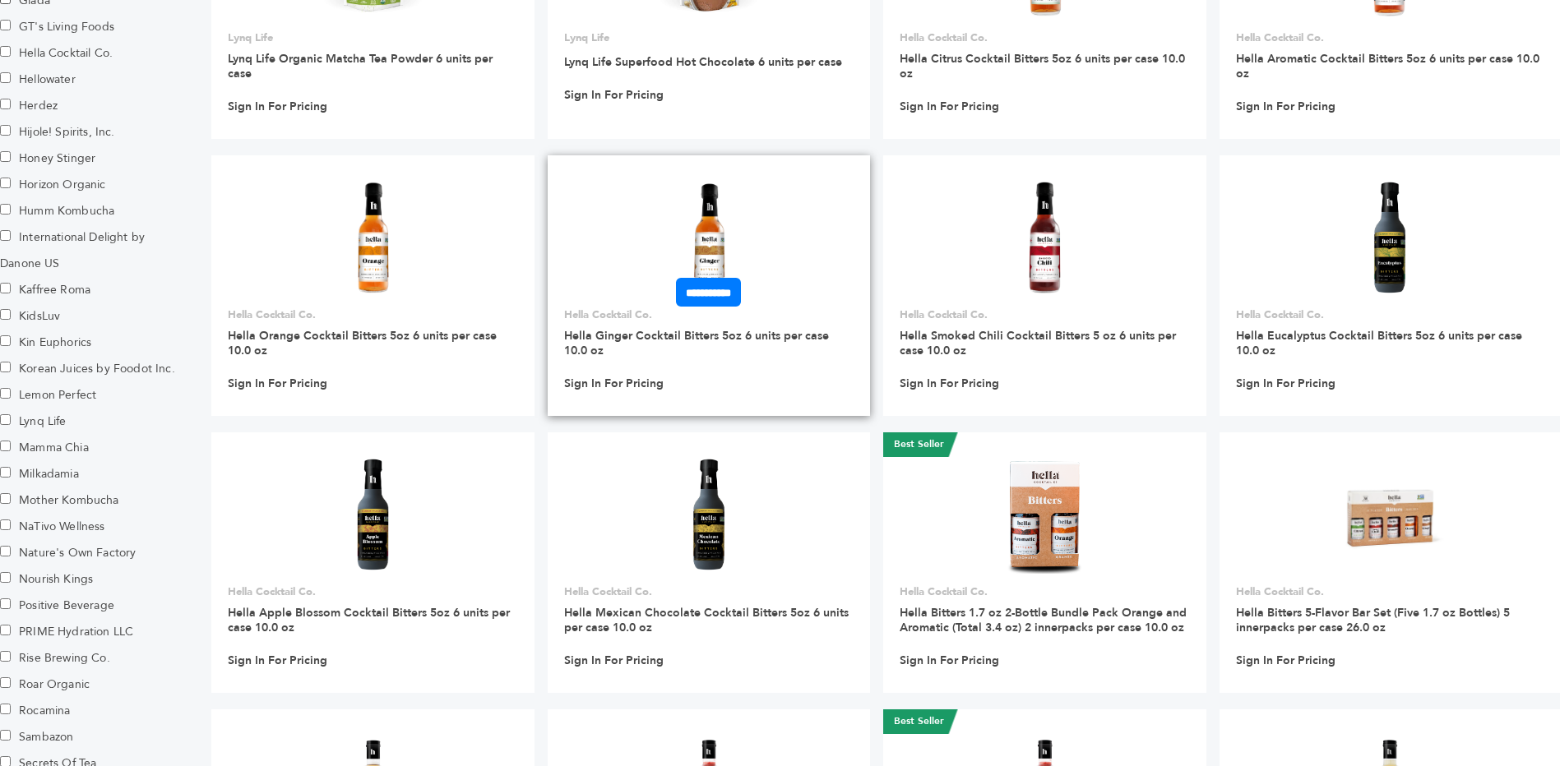
click at [720, 238] on img at bounding box center [709, 237] width 119 height 119
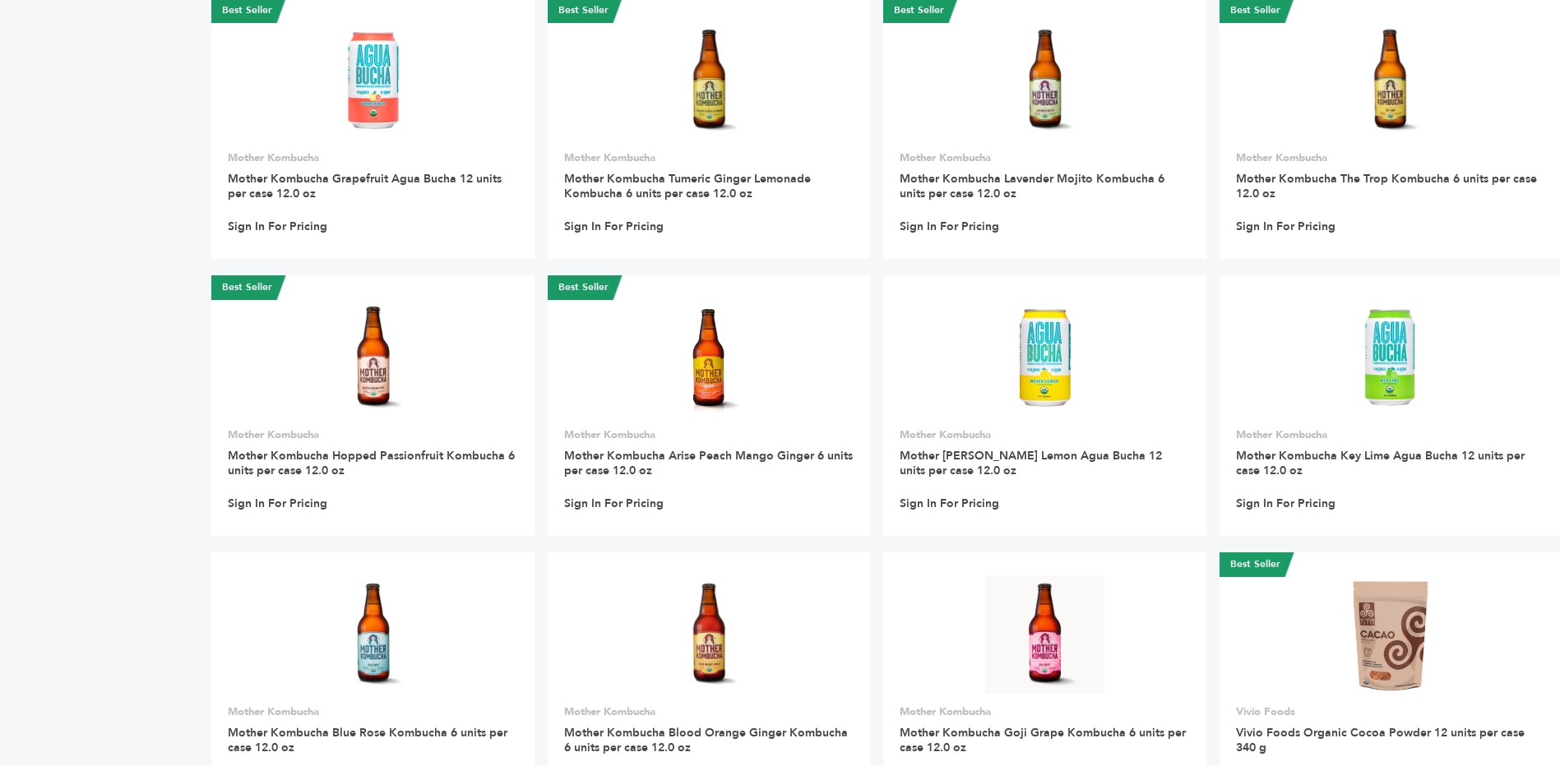
scroll to position [7197, 0]
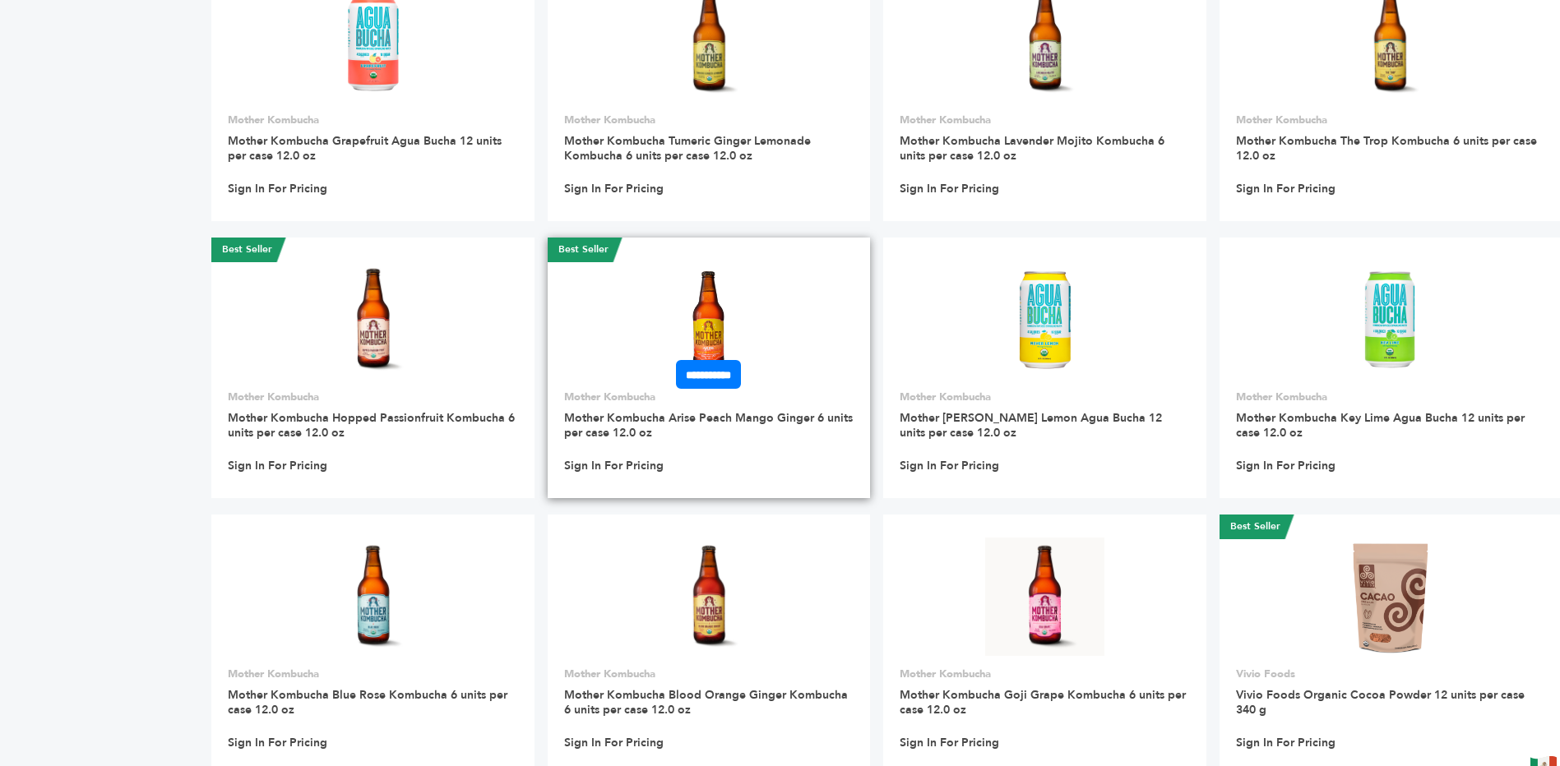
click at [720, 354] on img at bounding box center [708, 320] width 85 height 118
click at [710, 339] on img at bounding box center [708, 320] width 85 height 118
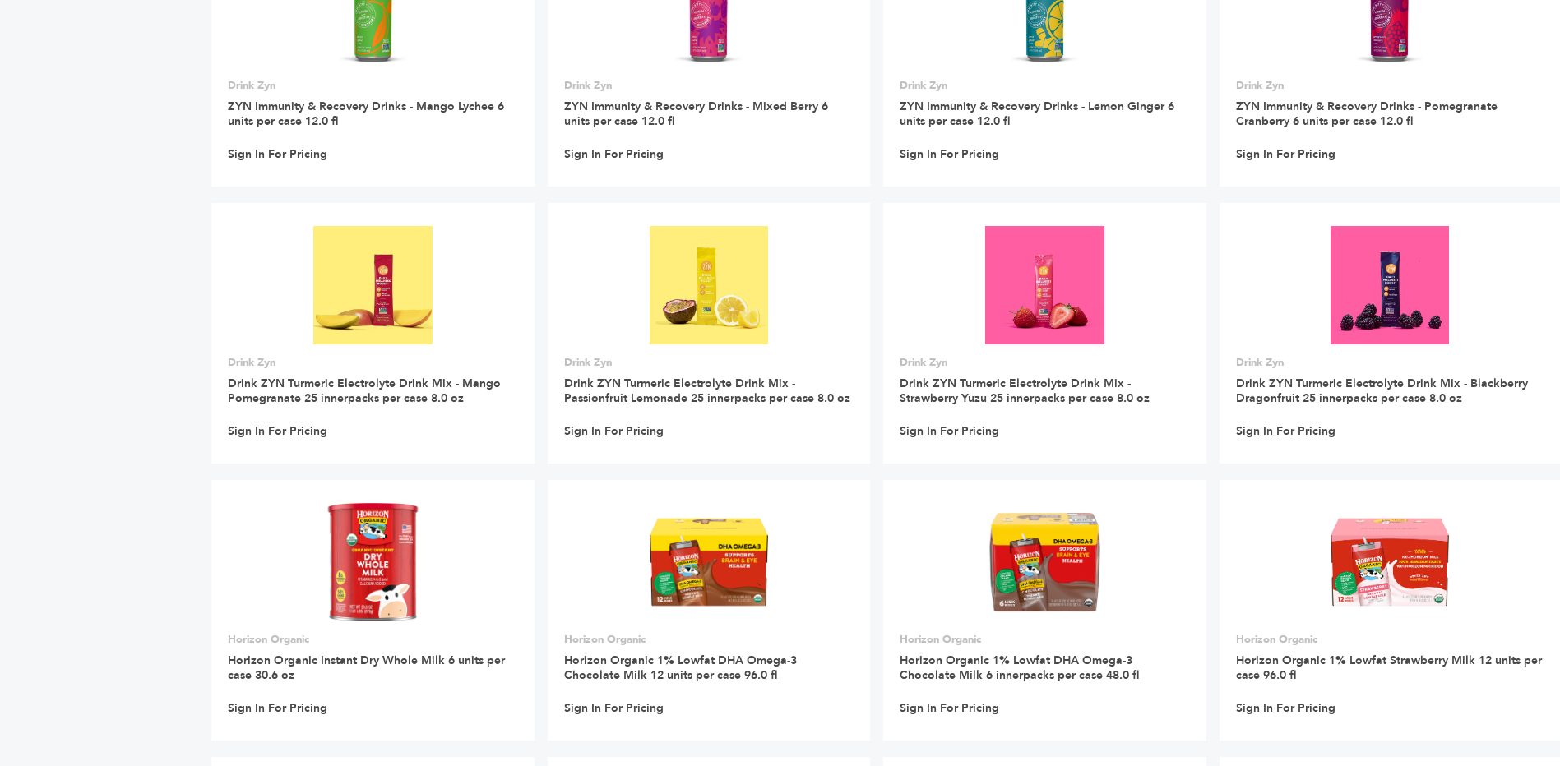
scroll to position [13316, 0]
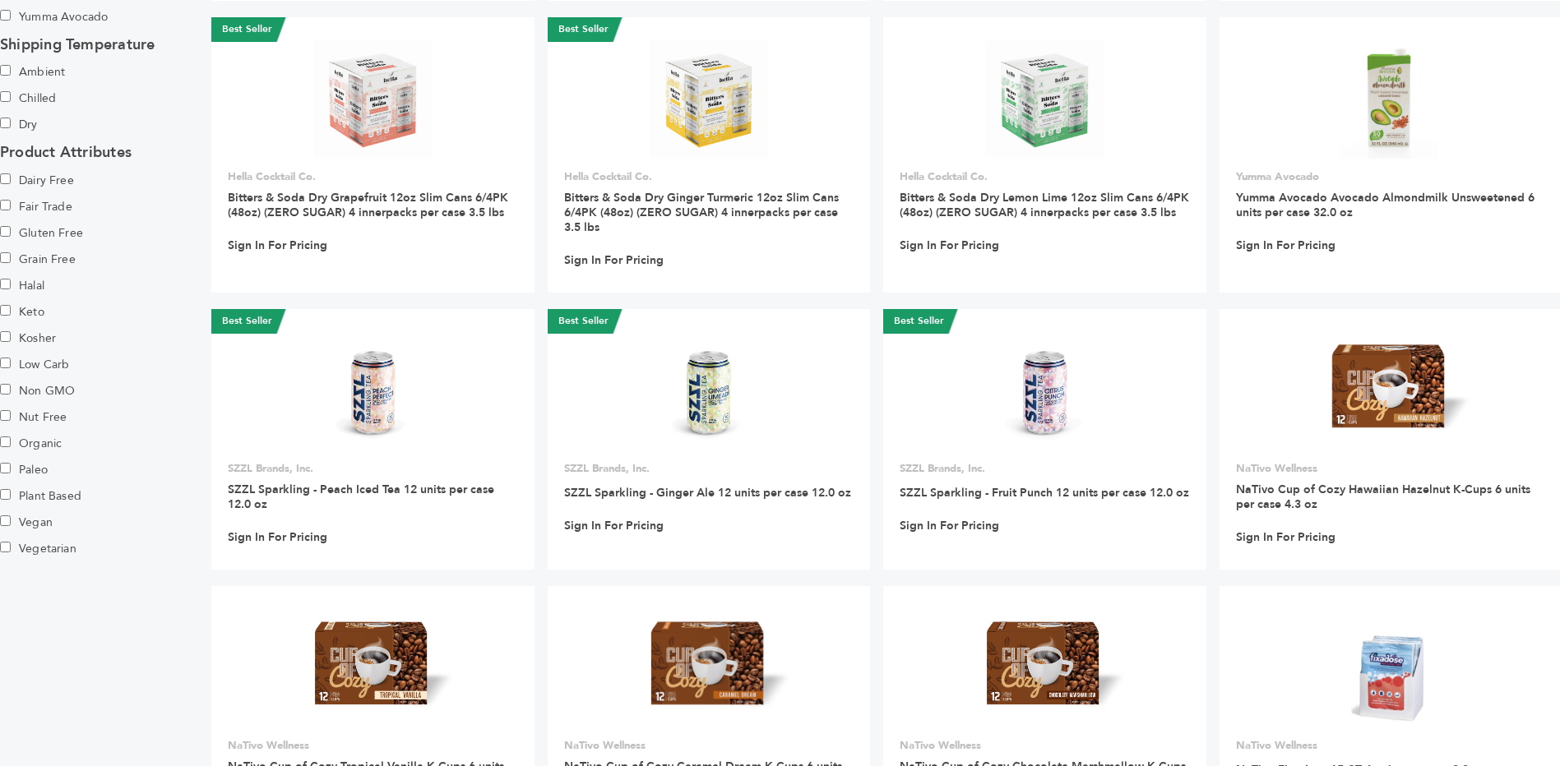
scroll to position [662, 0]
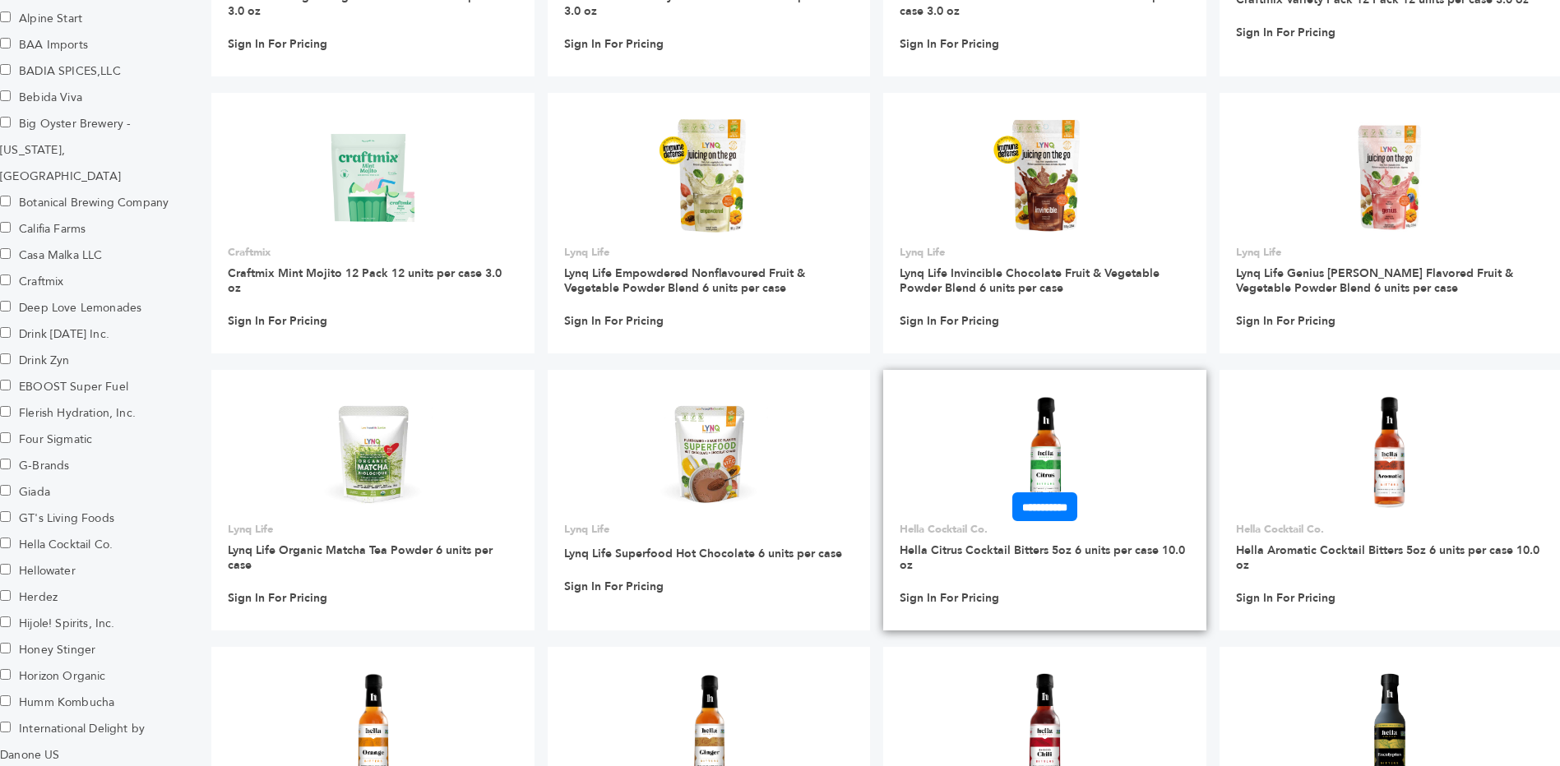
click at [1053, 455] on img at bounding box center [1044, 452] width 119 height 119
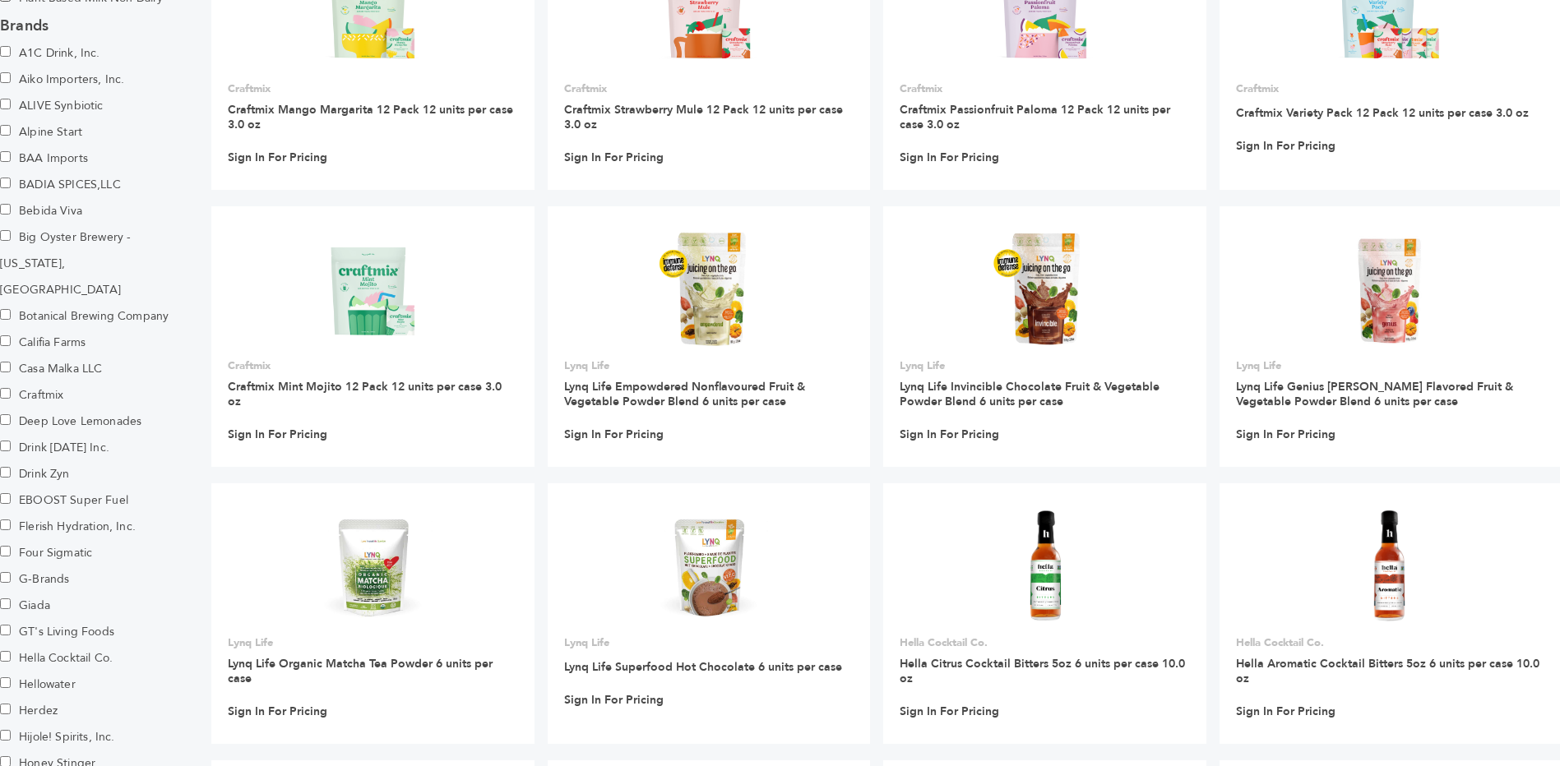
scroll to position [700, 0]
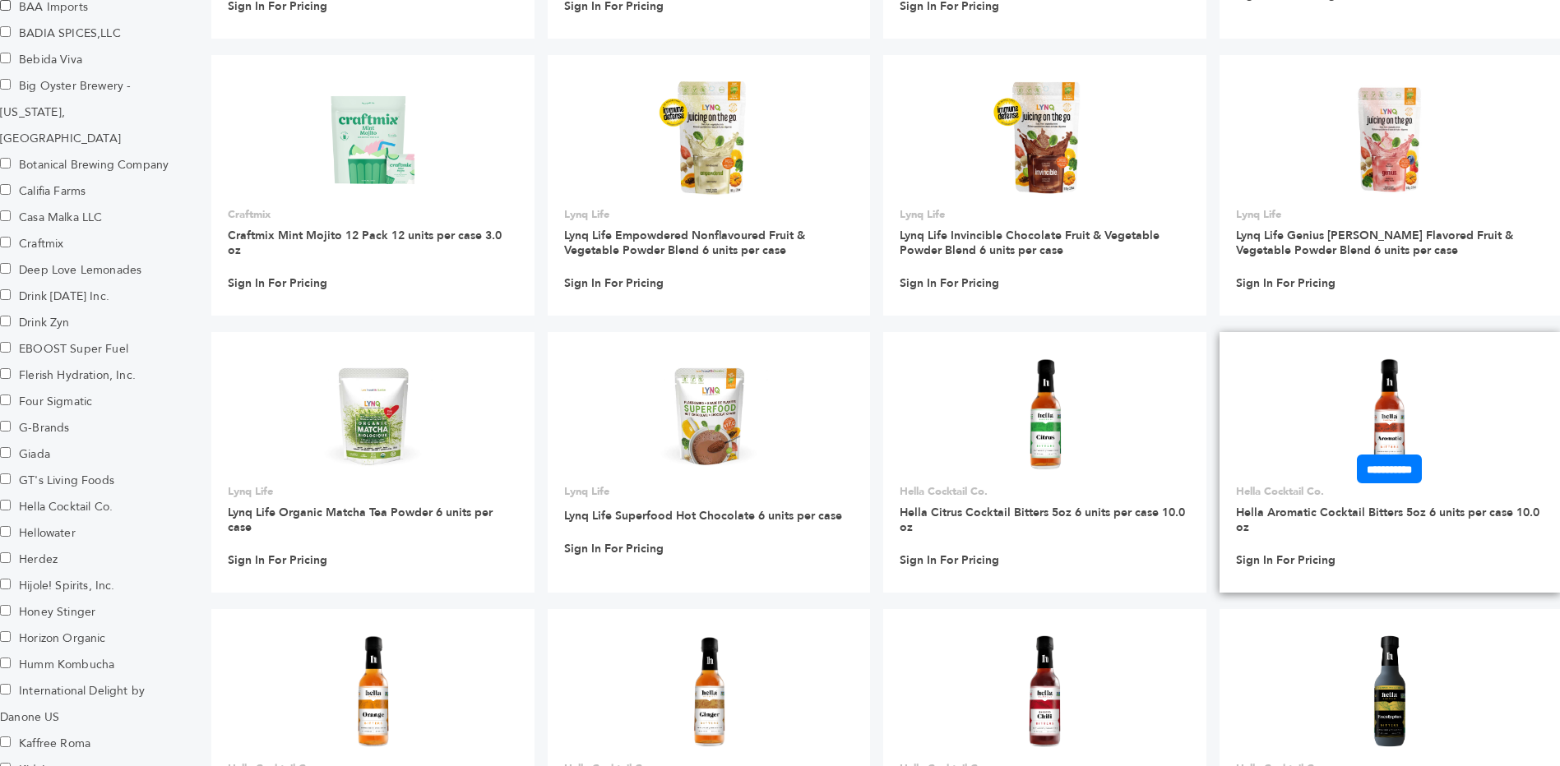
click at [1378, 429] on img at bounding box center [1389, 414] width 119 height 119
click at [1389, 414] on img at bounding box center [1389, 414] width 119 height 119
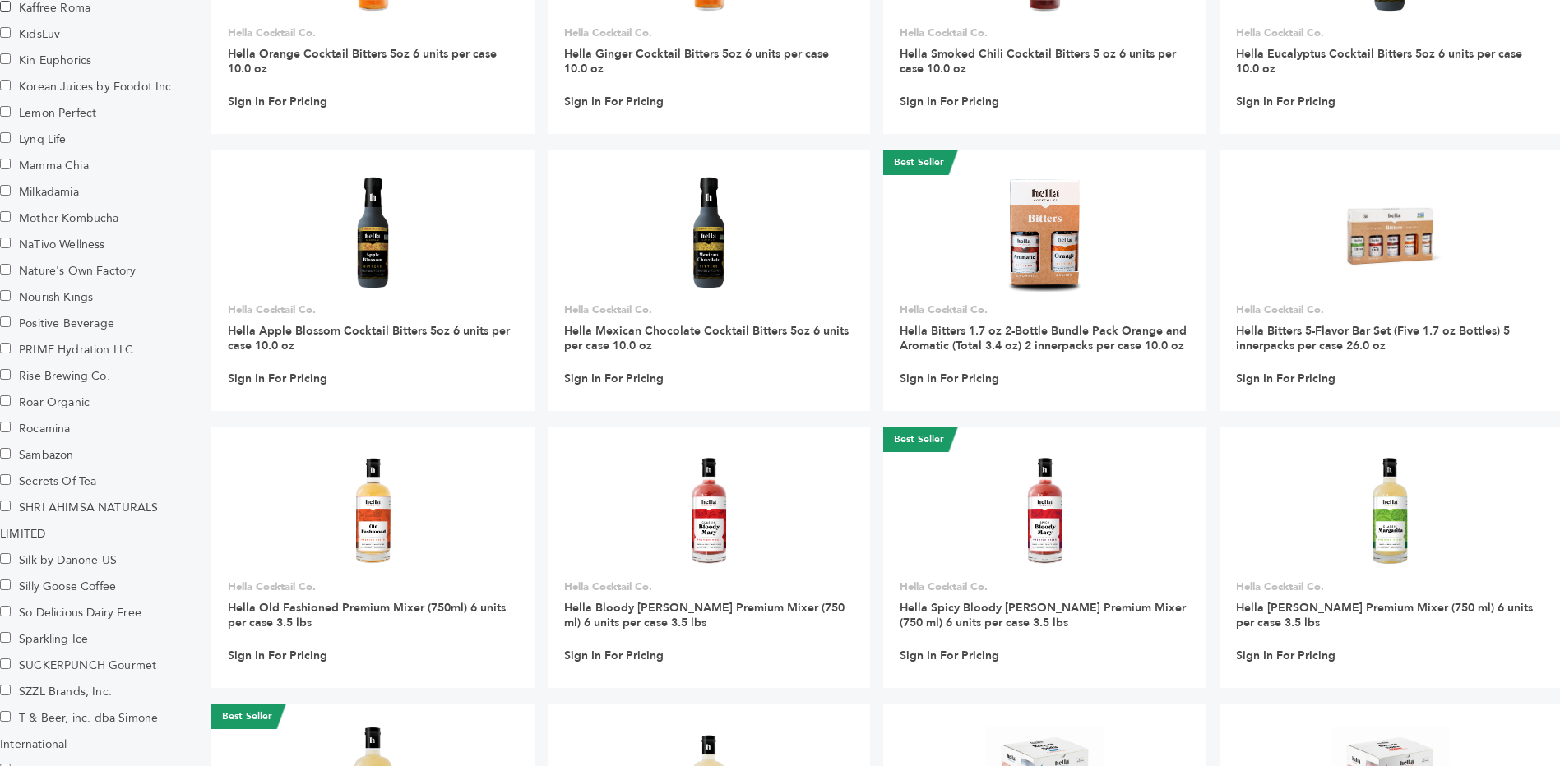
scroll to position [1473, 0]
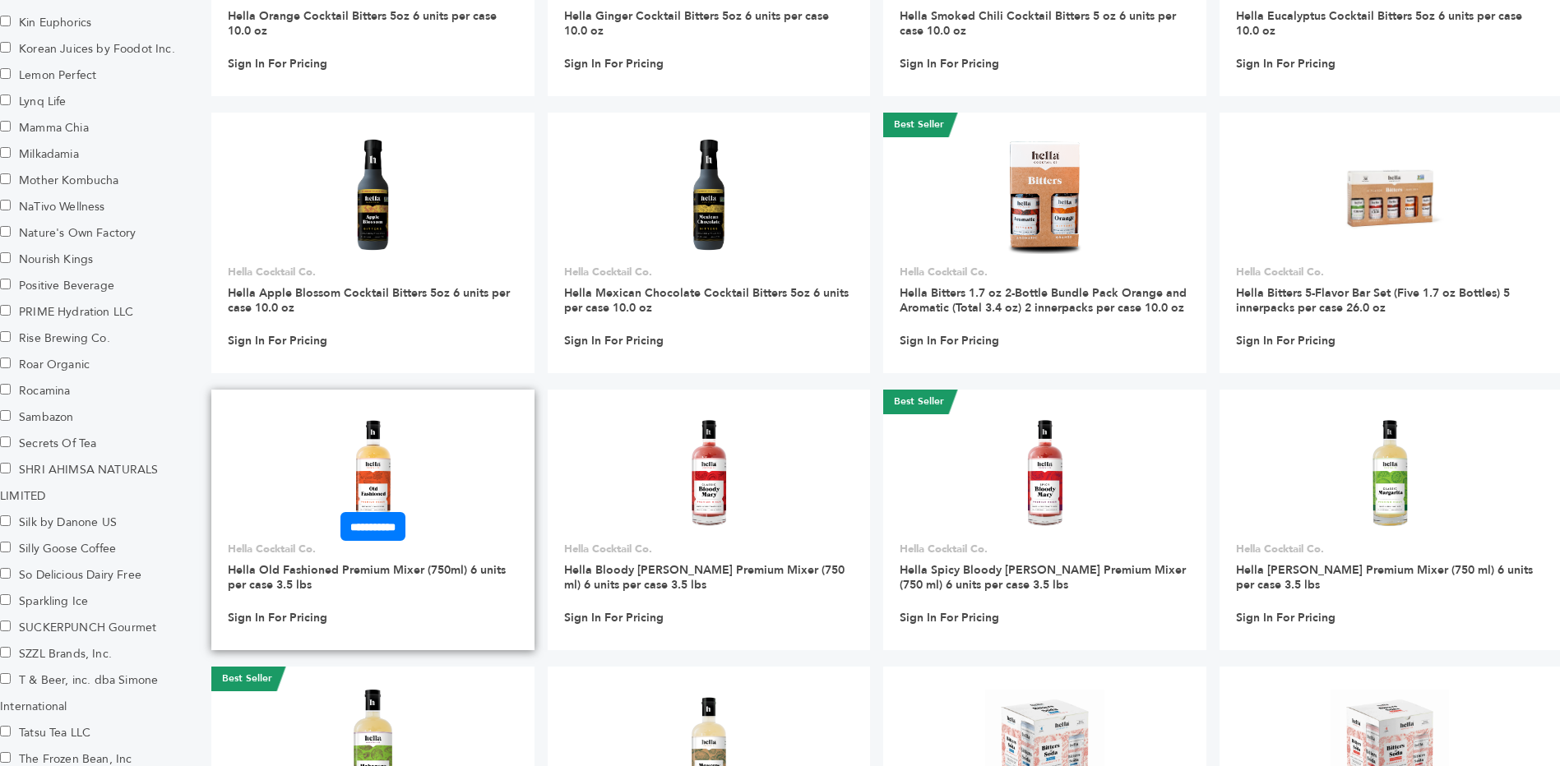
click at [357, 492] on img at bounding box center [372, 472] width 119 height 119
click at [371, 485] on img at bounding box center [372, 472] width 119 height 119
